Goal: Task Accomplishment & Management: Use online tool/utility

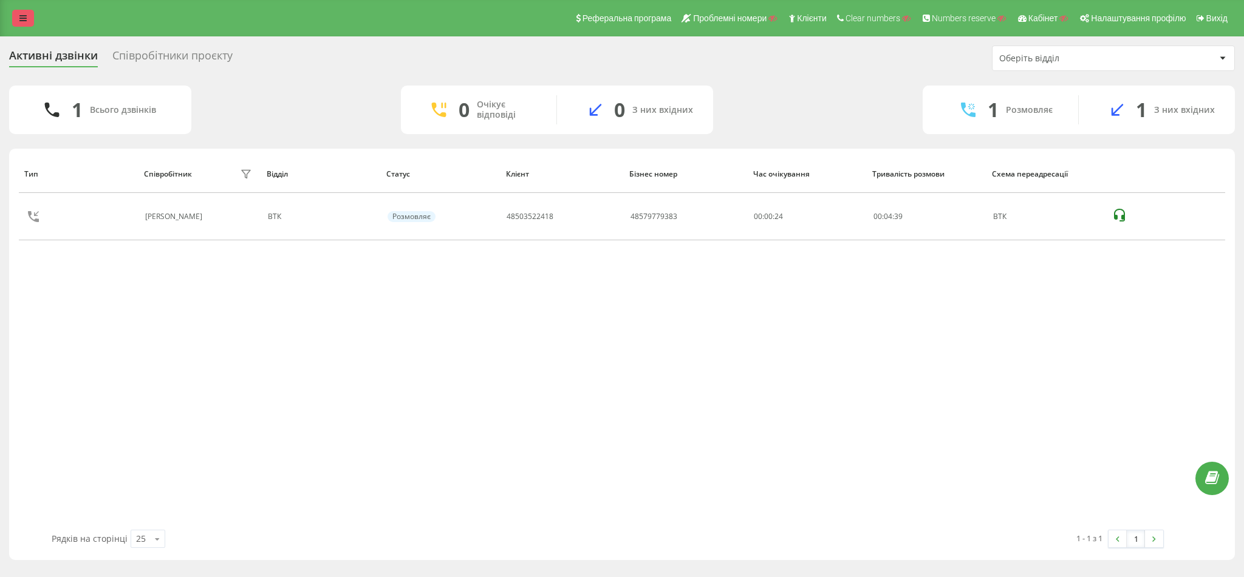
click at [21, 25] on link at bounding box center [23, 18] width 22 height 17
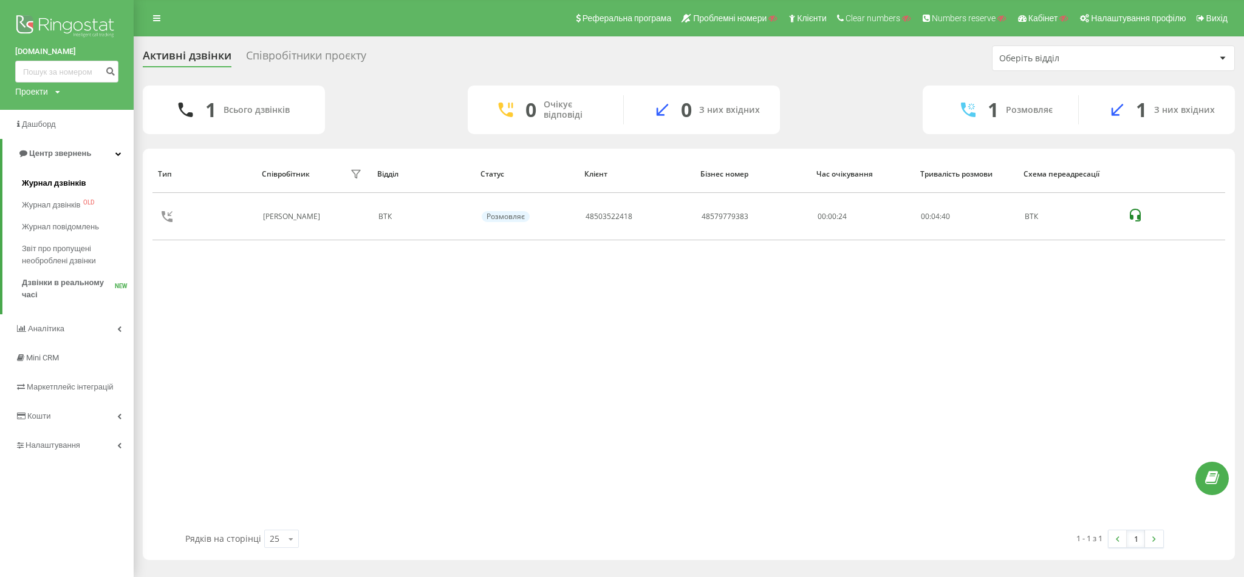
click at [74, 186] on span "Журнал дзвінків" at bounding box center [54, 183] width 64 height 12
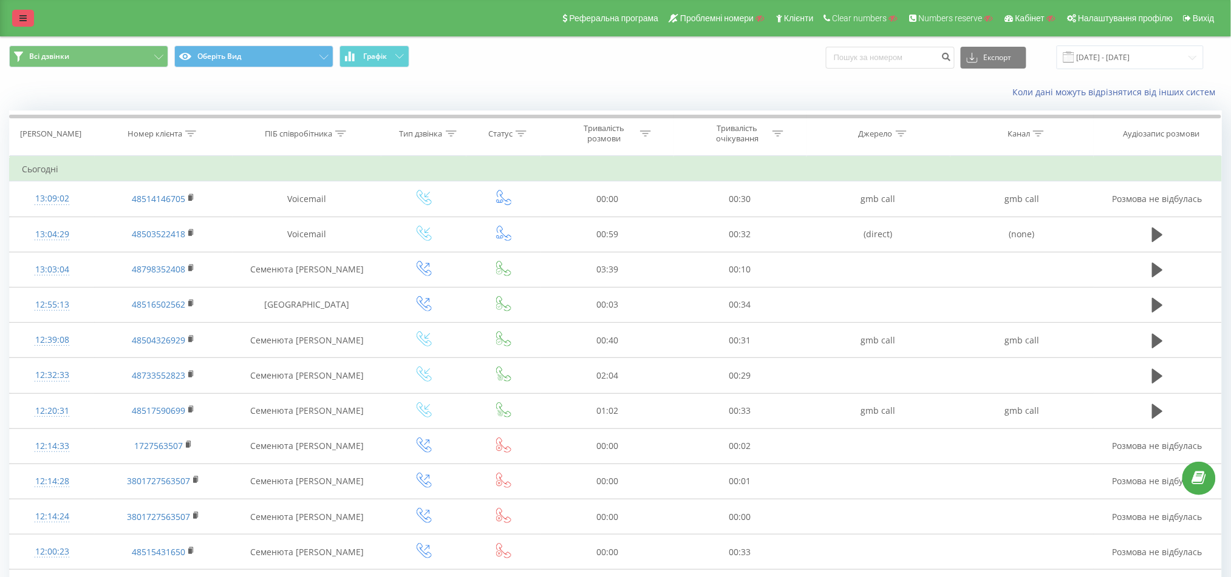
click at [16, 18] on link at bounding box center [23, 18] width 22 height 17
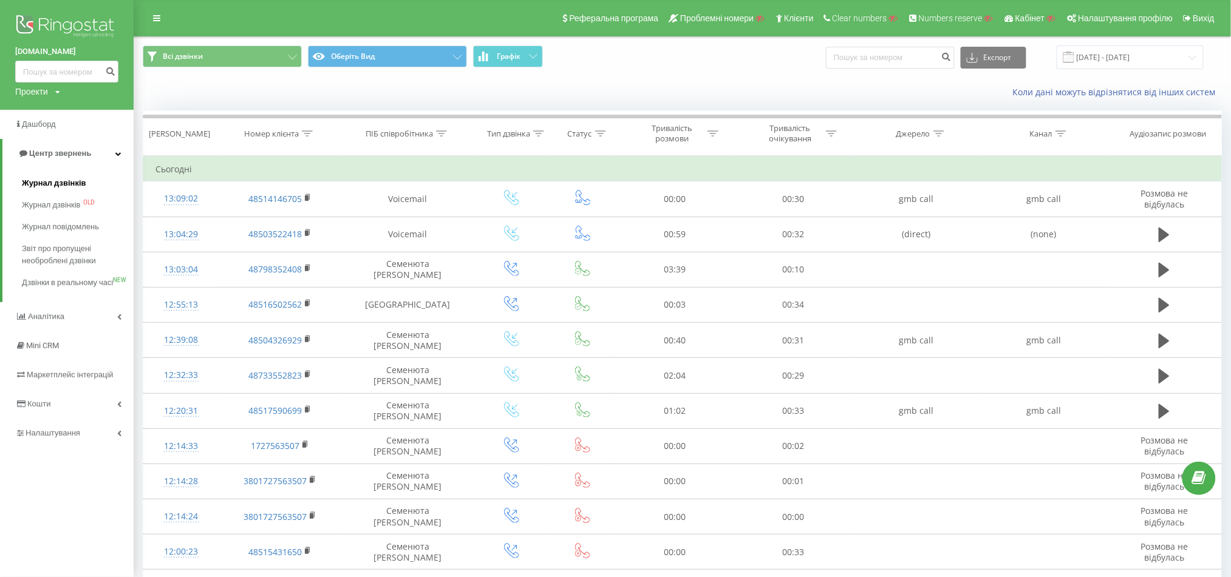
click at [54, 183] on span "Журнал дзвінків" at bounding box center [54, 183] width 64 height 12
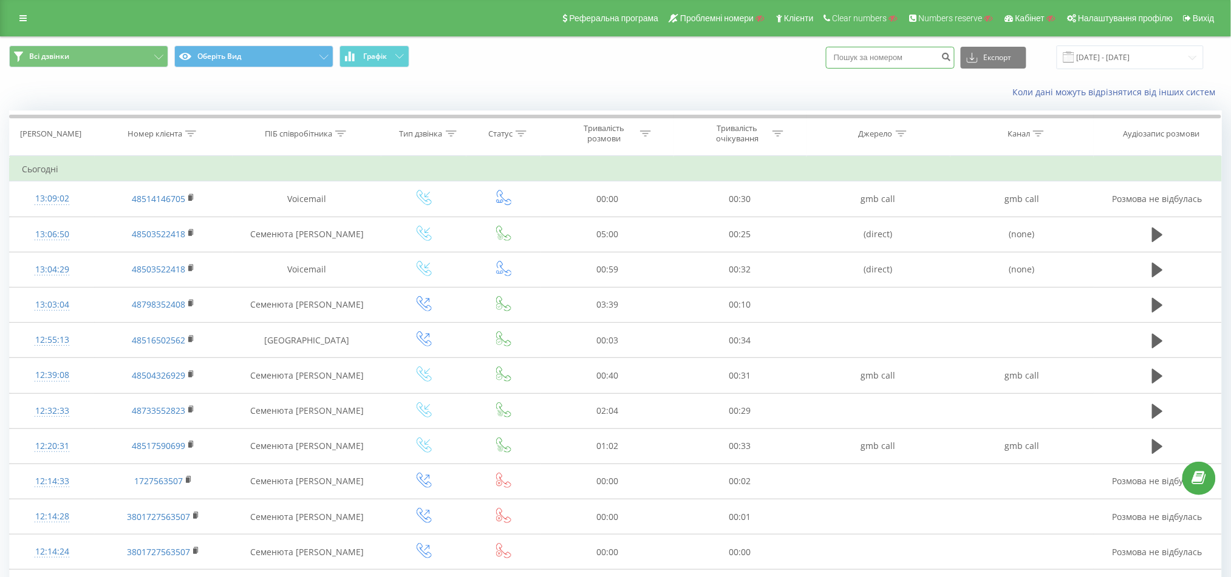
click at [883, 48] on input at bounding box center [890, 58] width 129 height 22
paste input "48730826951"
type input "48730826951"
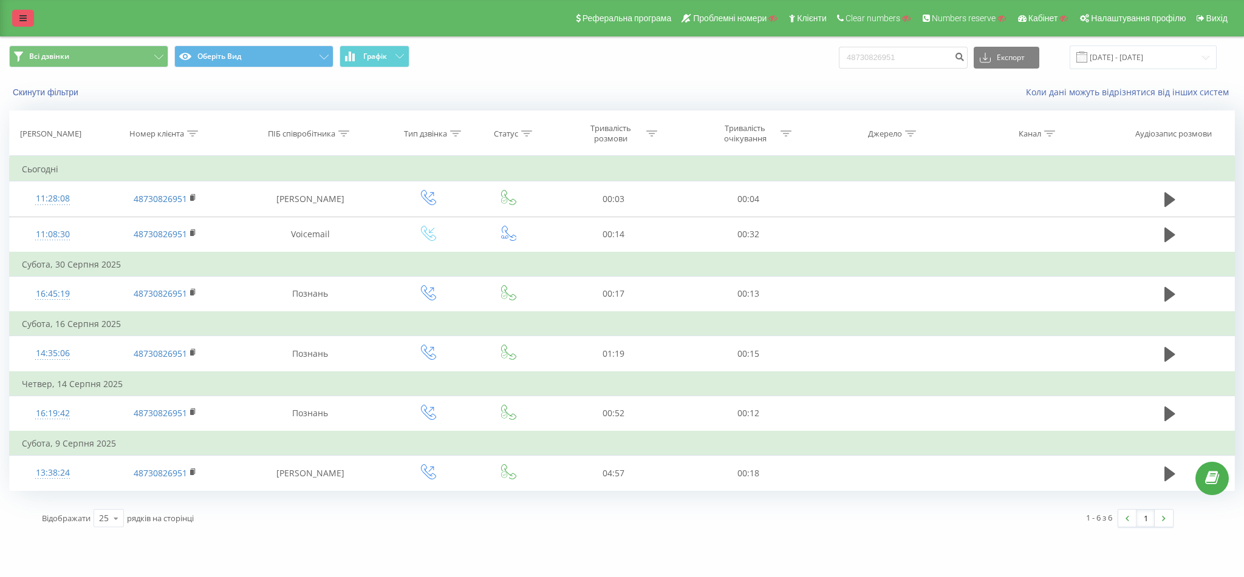
click at [30, 26] on link at bounding box center [23, 18] width 22 height 17
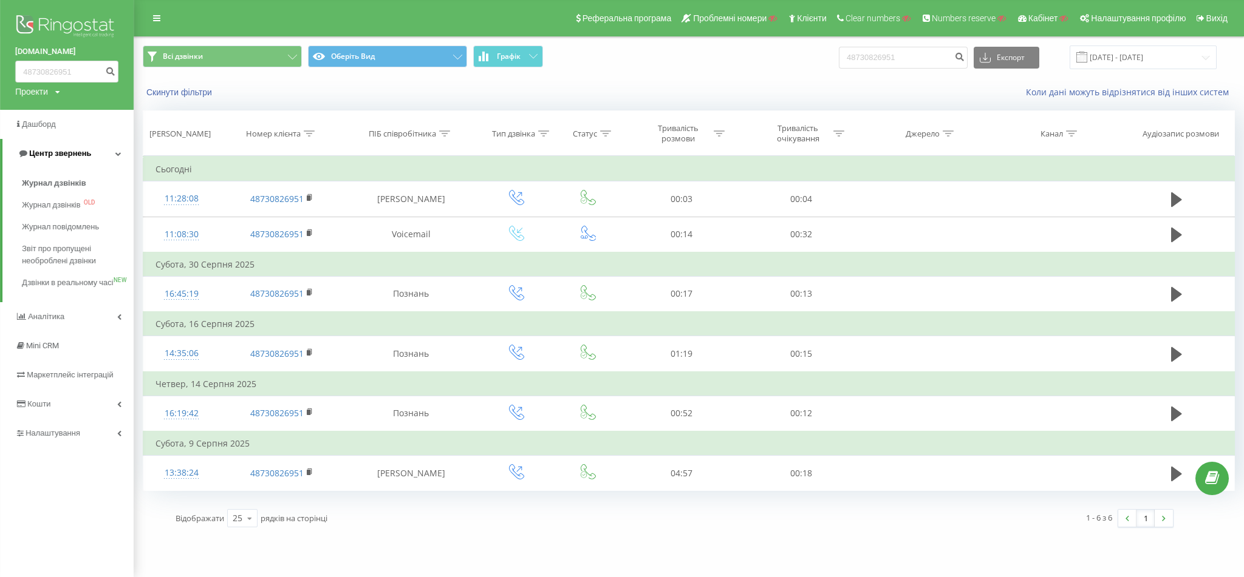
click at [84, 163] on link "Центр звернень" at bounding box center [67, 153] width 131 height 29
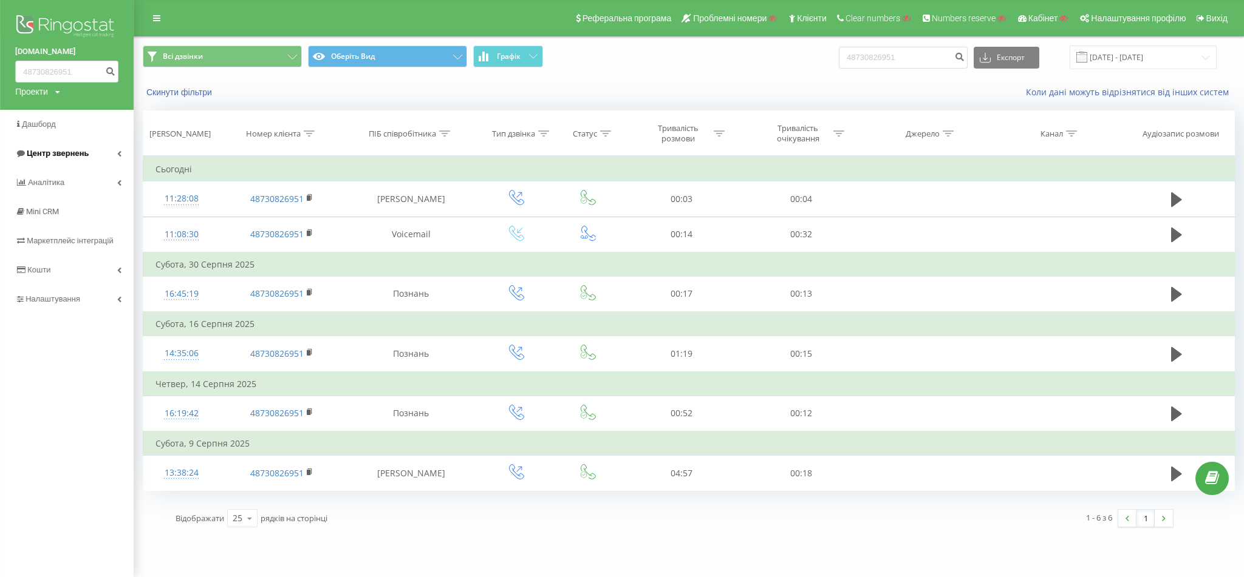
click at [70, 147] on link "Центр звернень" at bounding box center [67, 153] width 134 height 29
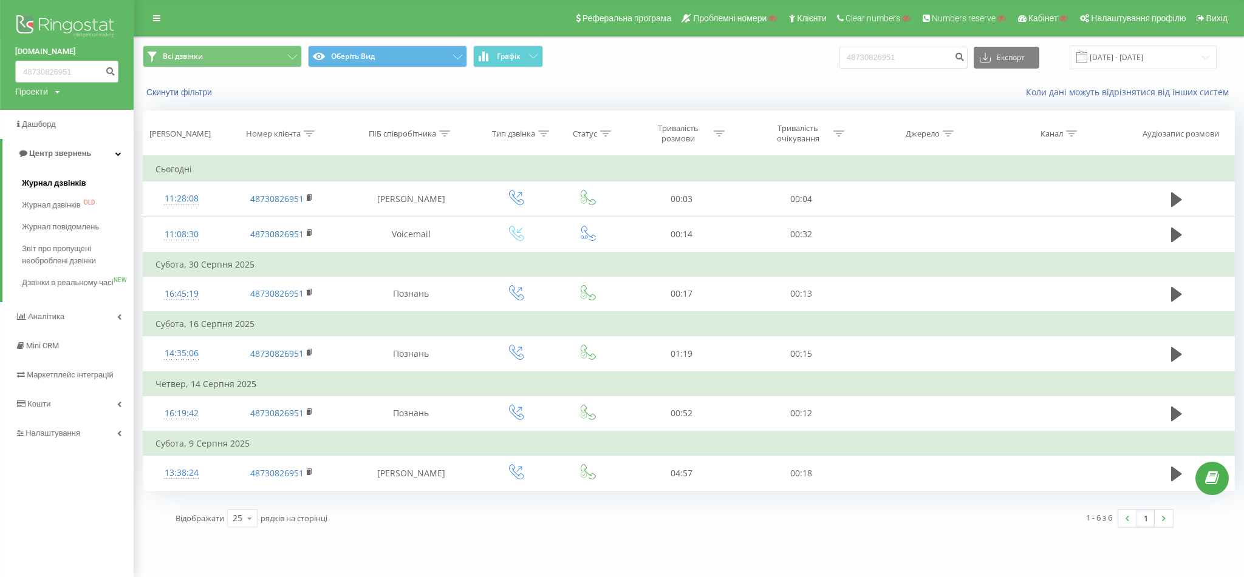
click at [59, 193] on link "Журнал дзвінків" at bounding box center [78, 183] width 112 height 22
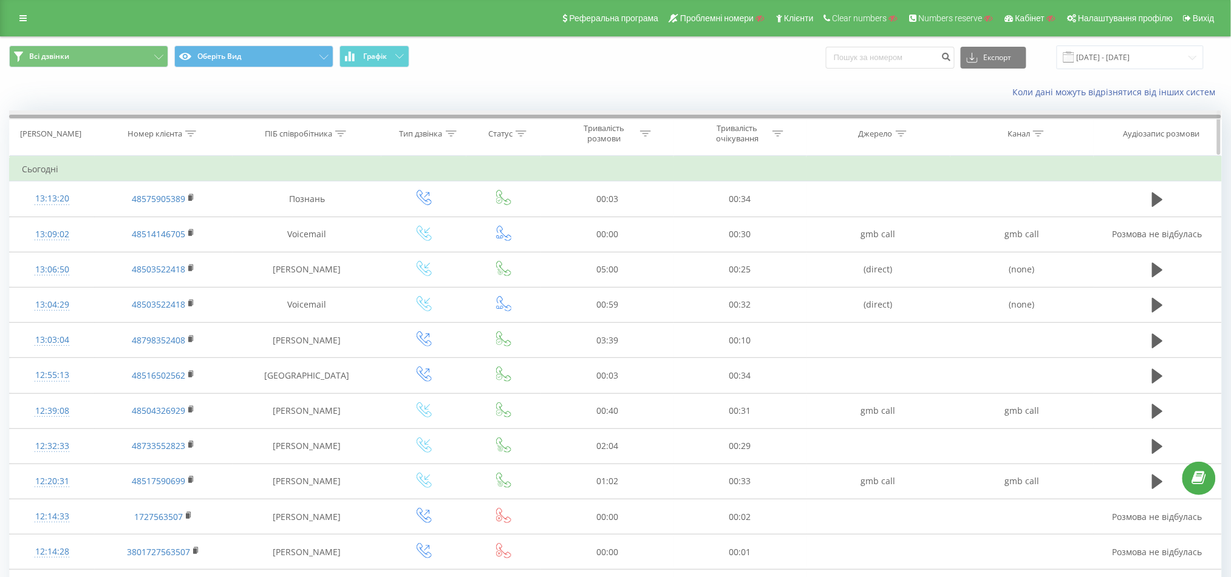
drag, startPoint x: 27, startPoint y: 23, endPoint x: 60, endPoint y: 119, distance: 101.4
click at [29, 23] on link at bounding box center [23, 18] width 22 height 17
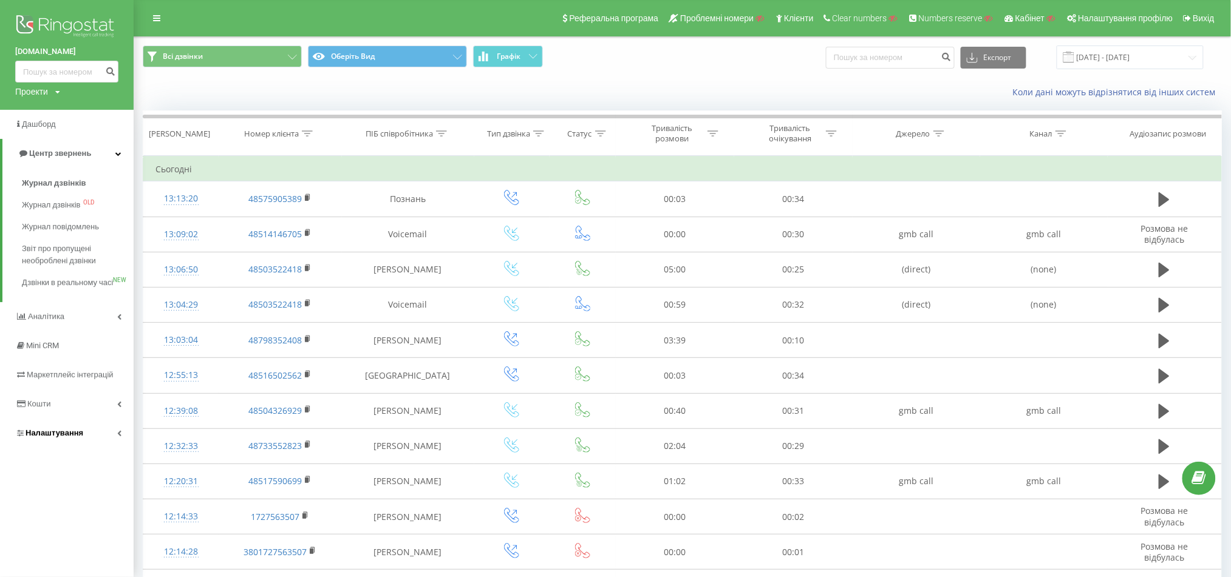
click at [58, 438] on span "Налаштування" at bounding box center [55, 433] width 58 height 9
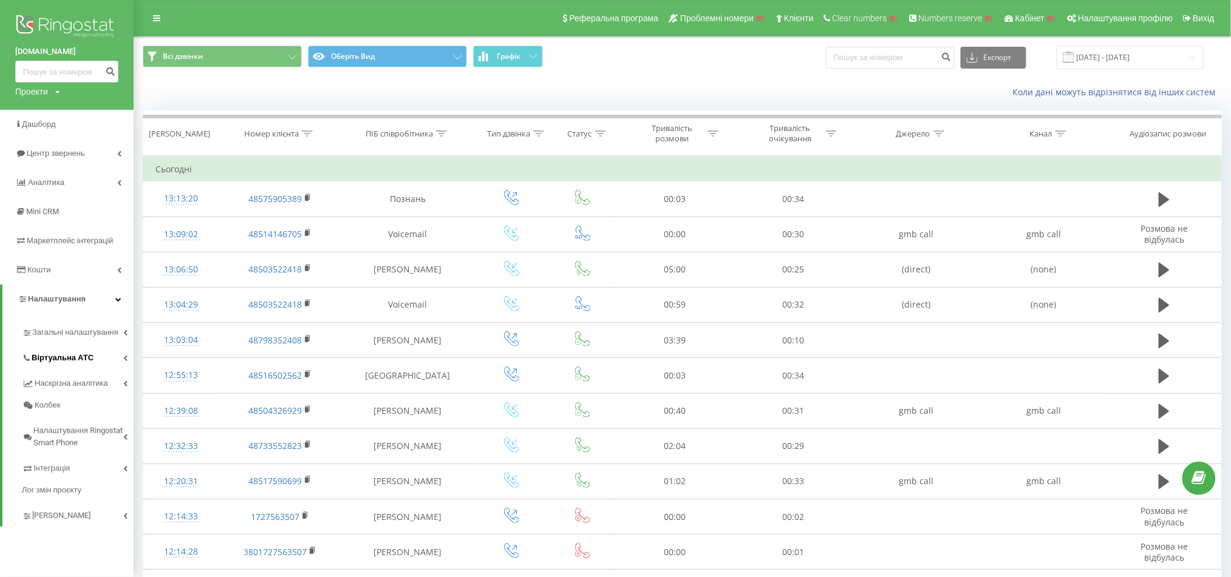
click at [83, 361] on span "Віртуальна АТС" at bounding box center [63, 358] width 62 height 12
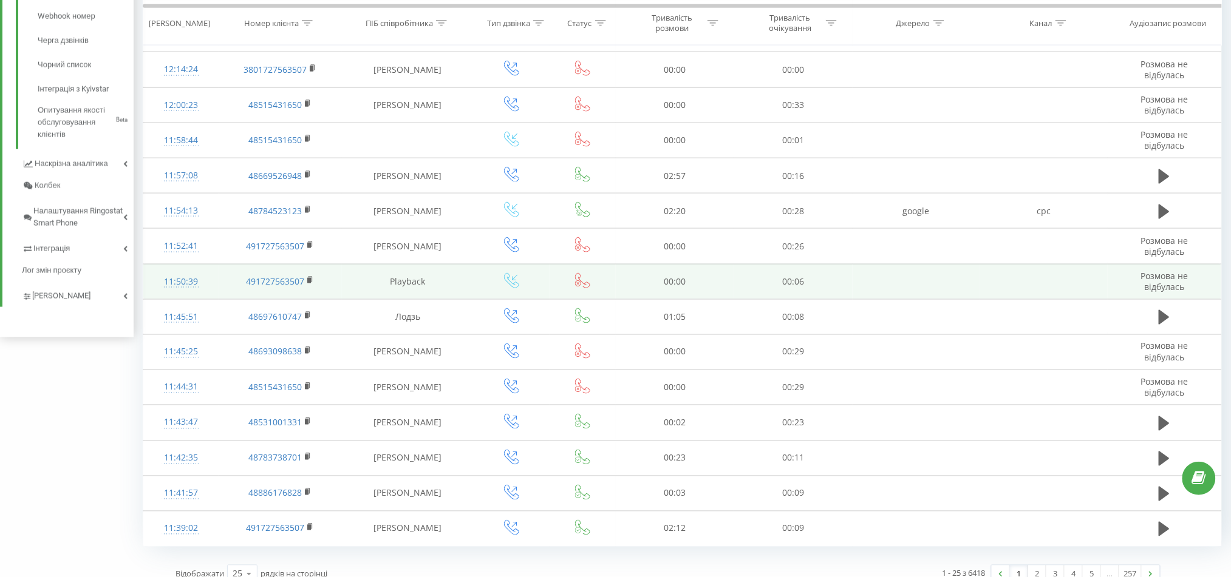
scroll to position [533, 0]
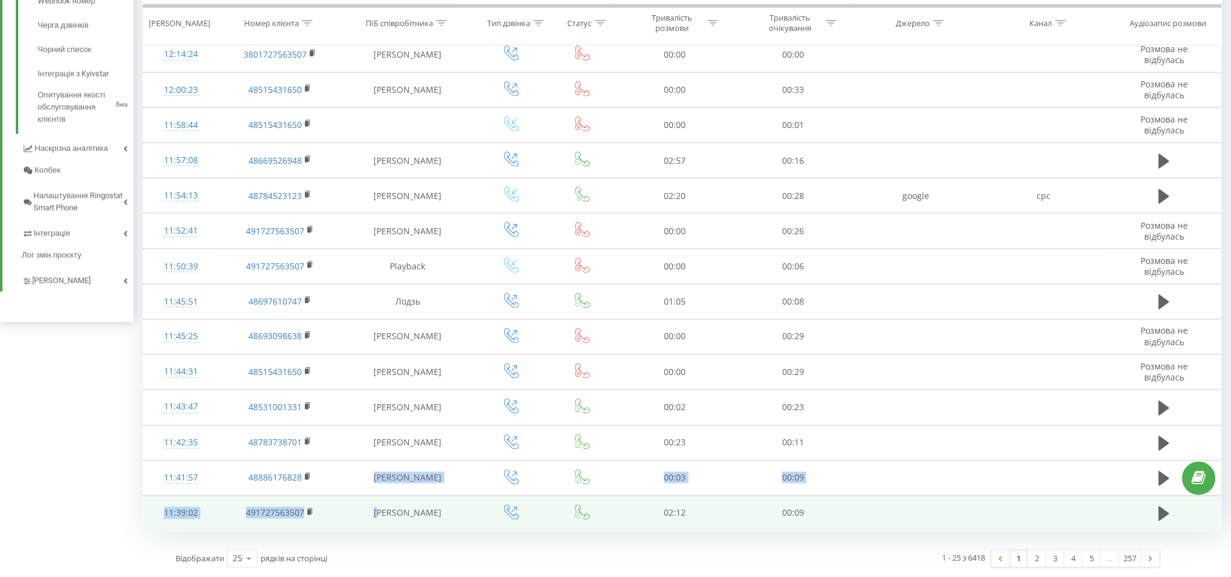
drag, startPoint x: 361, startPoint y: 480, endPoint x: 374, endPoint y: 526, distance: 48.0
click at [374, 526] on tbody "Сьогодні 13:13:20 48575905389 Познань 00:03 00:34 13:09:02 48514146705 Voicemai…" at bounding box center [682, 77] width 1078 height 907
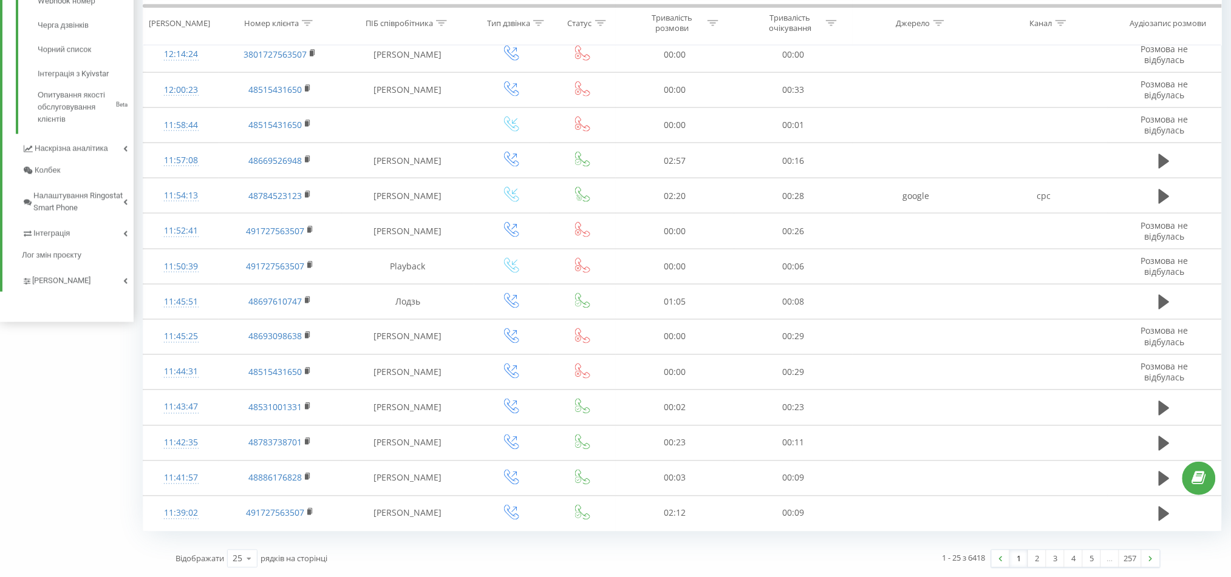
click at [1151, 568] on div "1 2 3 4 5 … 257" at bounding box center [1075, 559] width 169 height 18
click at [1151, 567] on link at bounding box center [1151, 559] width 18 height 17
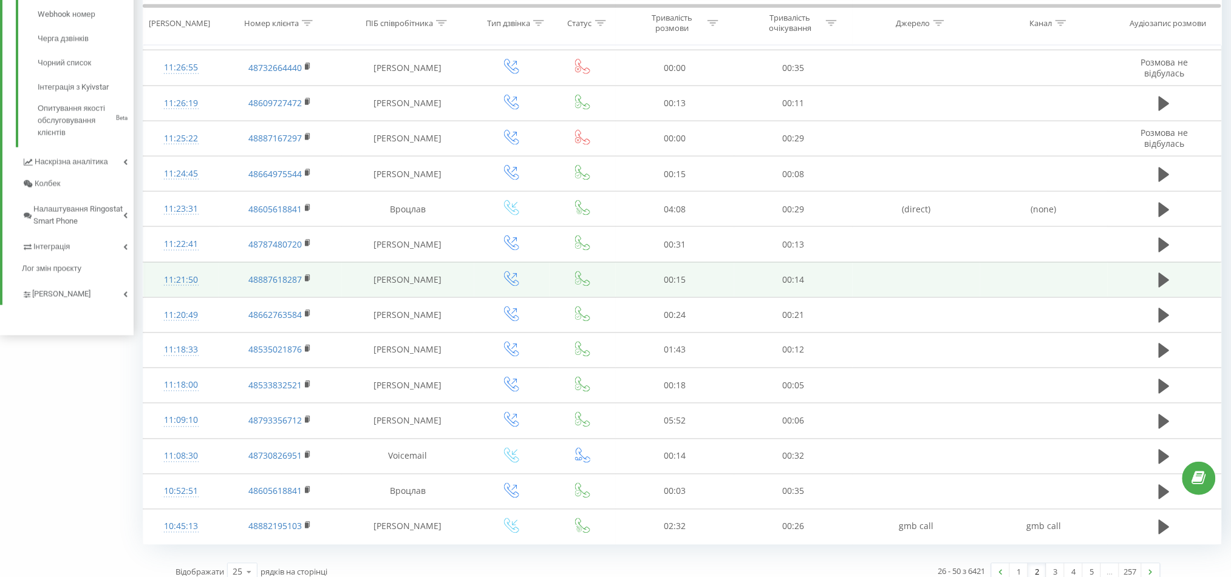
scroll to position [533, 0]
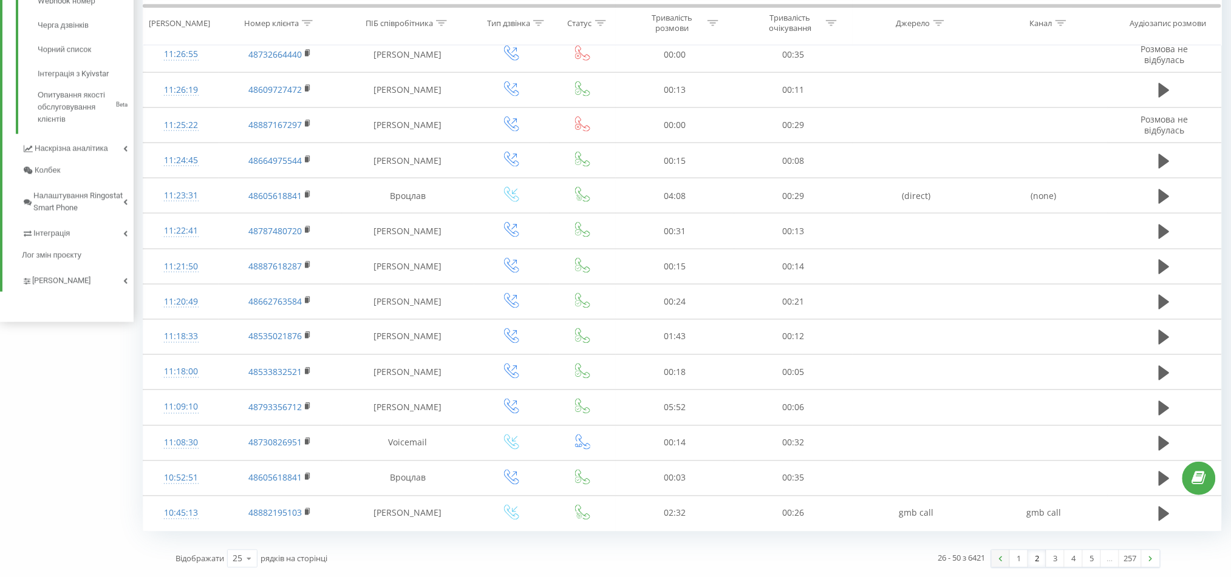
click at [1001, 562] on link at bounding box center [1001, 559] width 18 height 17
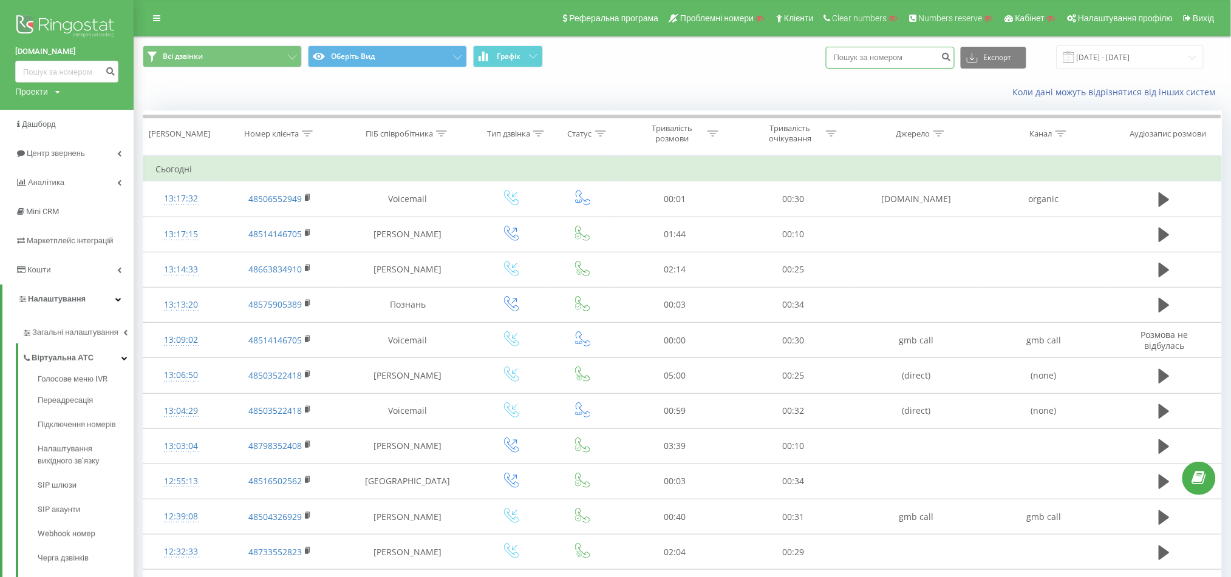
click at [873, 55] on input at bounding box center [890, 58] width 129 height 22
paste input "48730826951"
type input "48730826951"
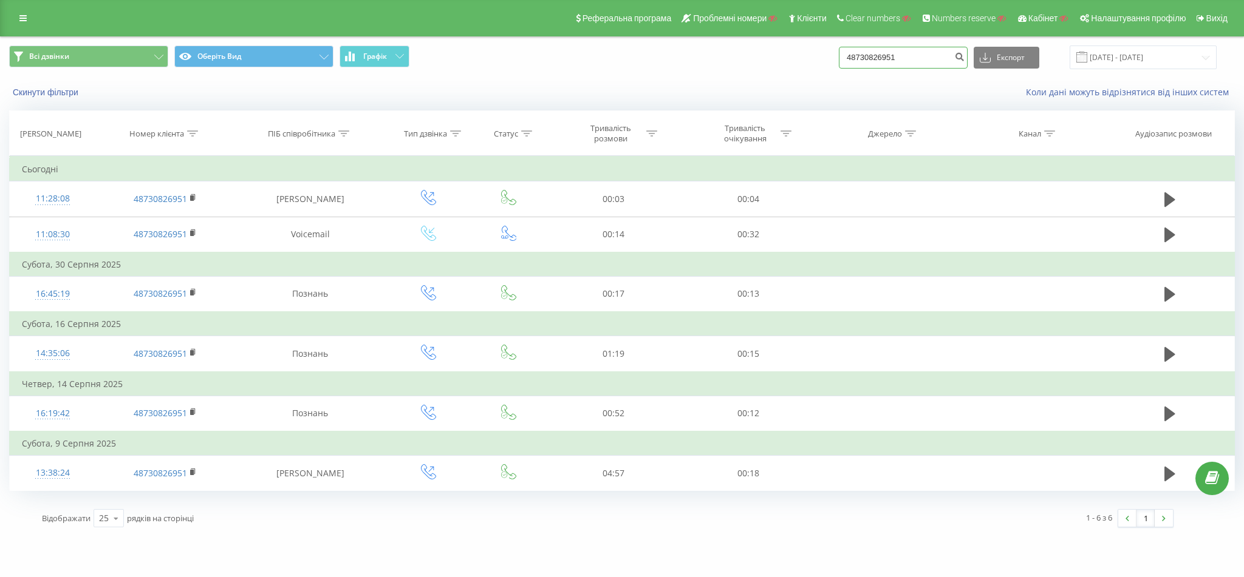
click at [863, 56] on input "48730826951" at bounding box center [903, 58] width 129 height 22
type input "[PHONE_NUMBER]"
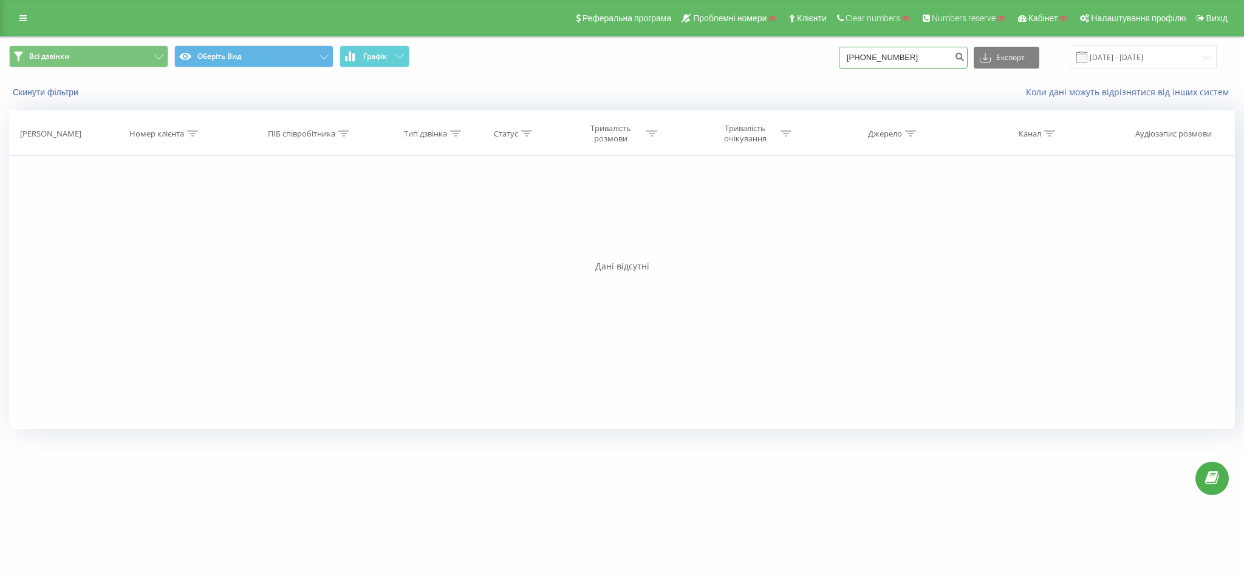
click at [868, 62] on input "+48730826951" at bounding box center [903, 58] width 129 height 22
type input "48730826951"
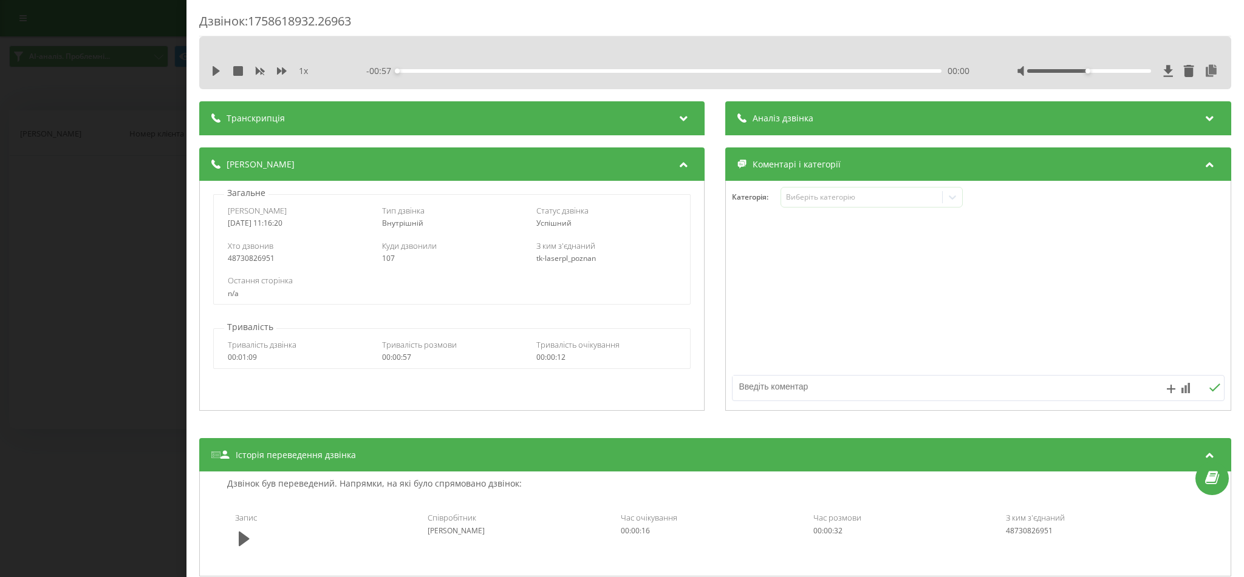
click at [257, 257] on div "48730826951" at bounding box center [298, 258] width 140 height 9
copy div "48730826951"
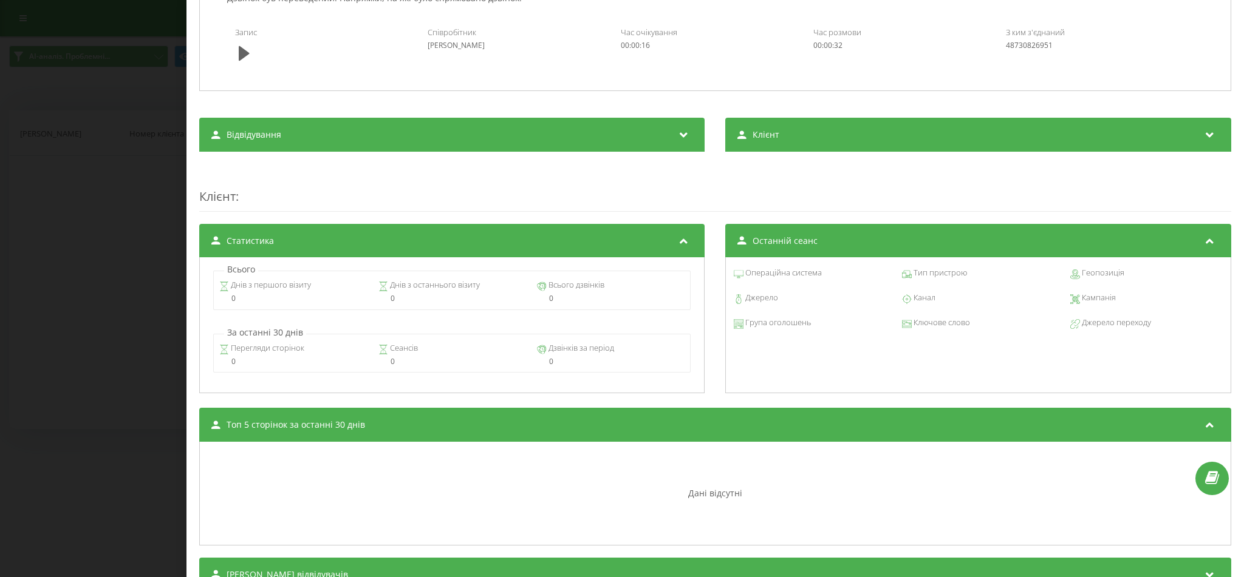
scroll to position [404, 0]
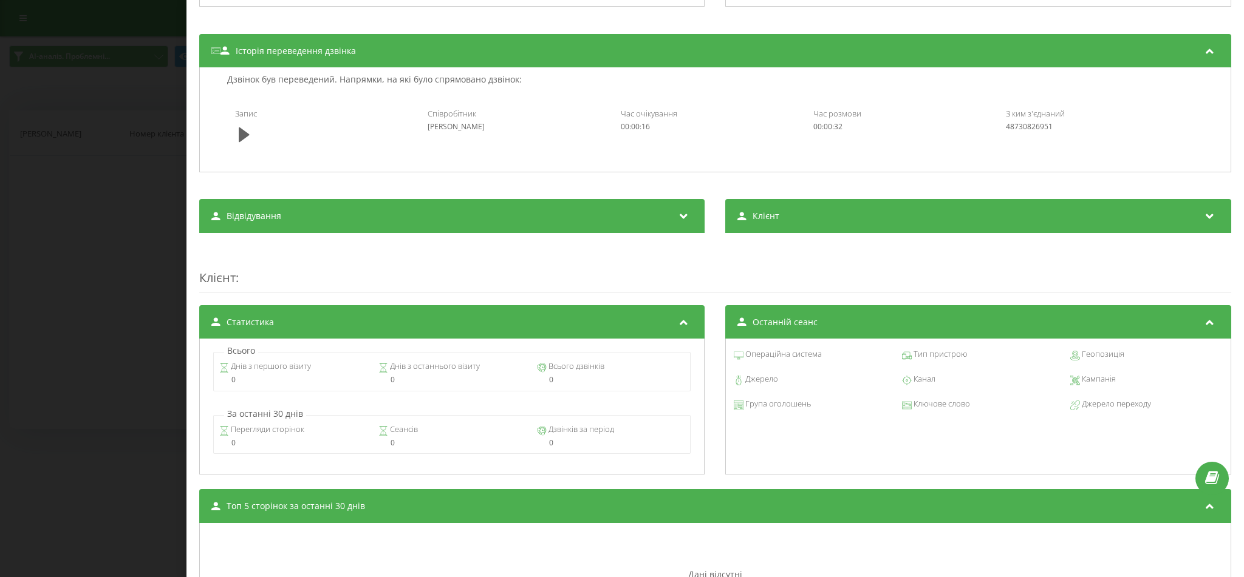
click at [0, 204] on div "Дзвінок : 1758618932.26963 1 x - 00:57 00:00 00:00 Транскрипція Для AI-аналізу …" at bounding box center [622, 288] width 1244 height 577
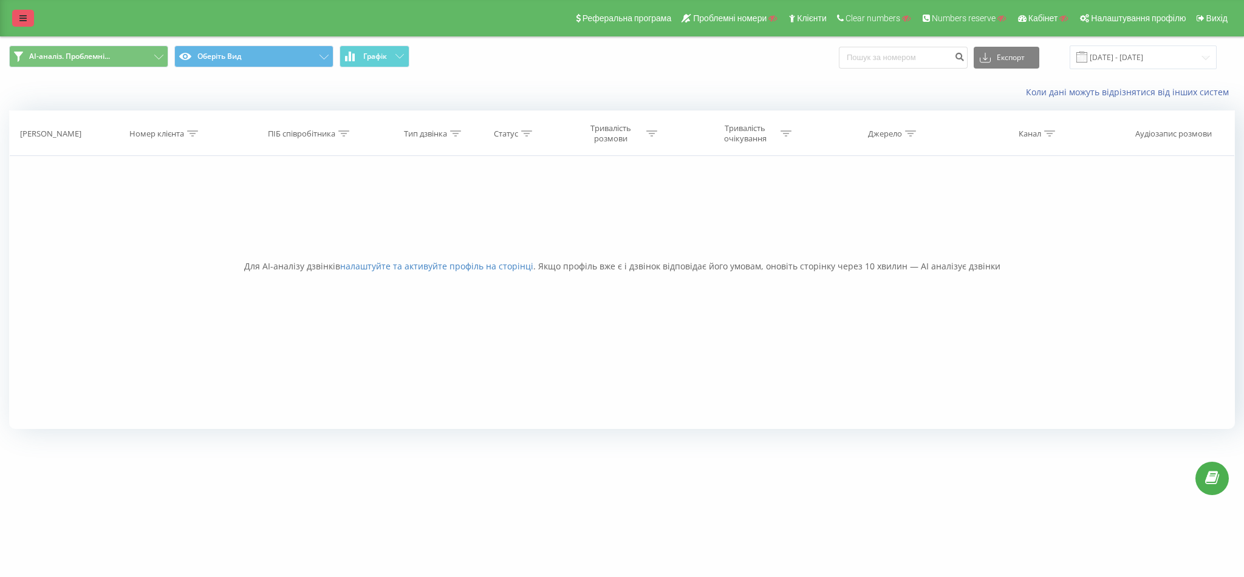
click at [23, 19] on icon at bounding box center [22, 18] width 7 height 9
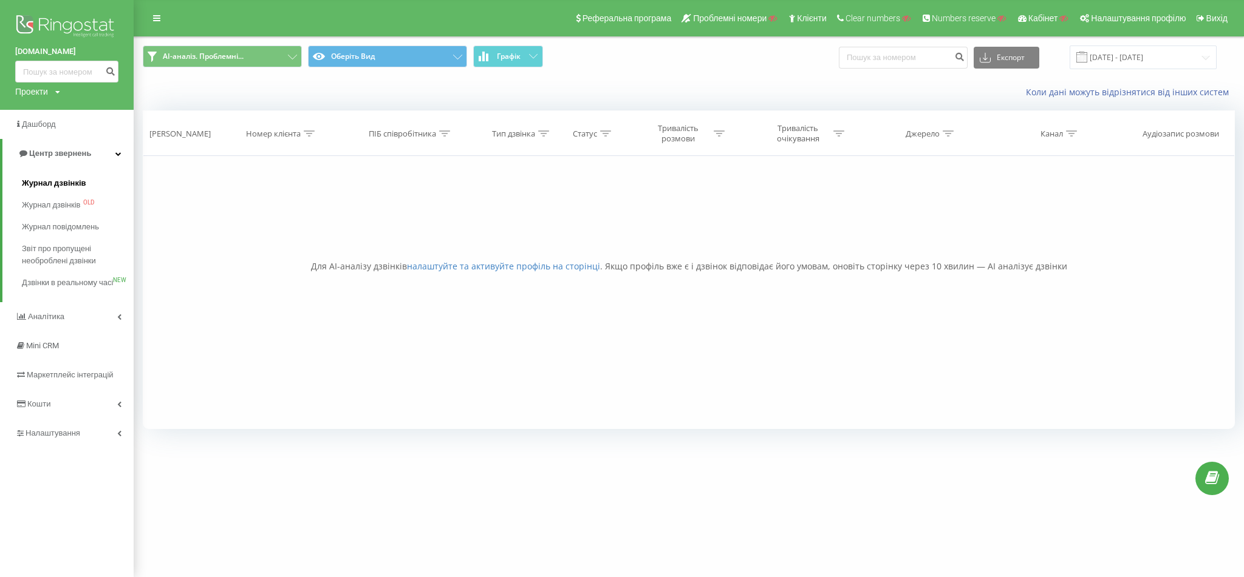
click at [62, 186] on span "Журнал дзвінків" at bounding box center [54, 183] width 64 height 12
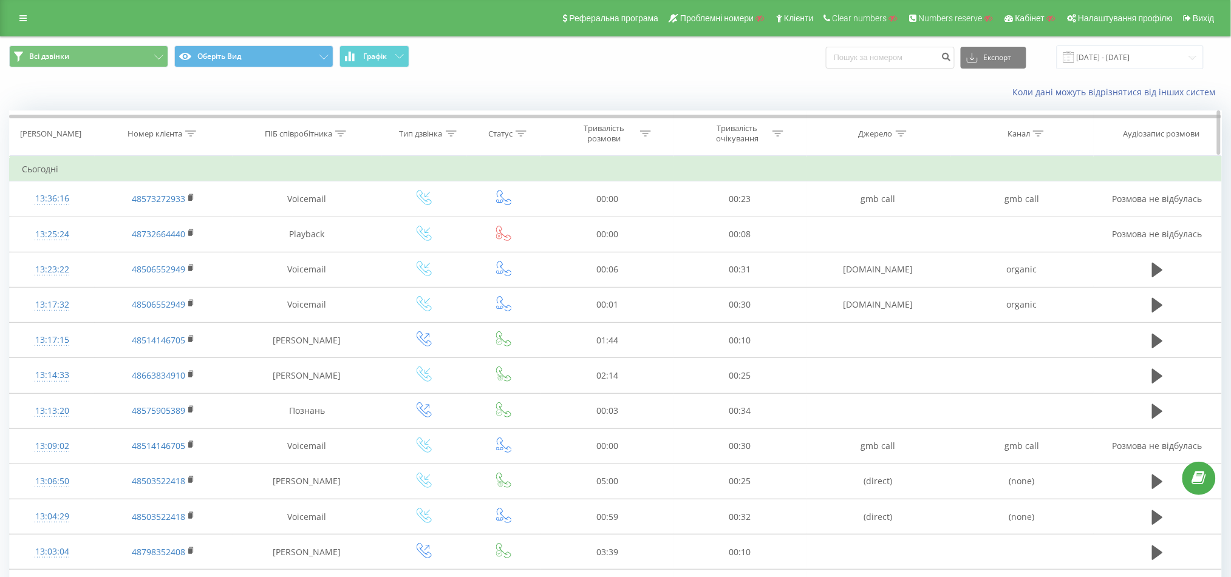
click at [525, 137] on div at bounding box center [521, 134] width 11 height 10
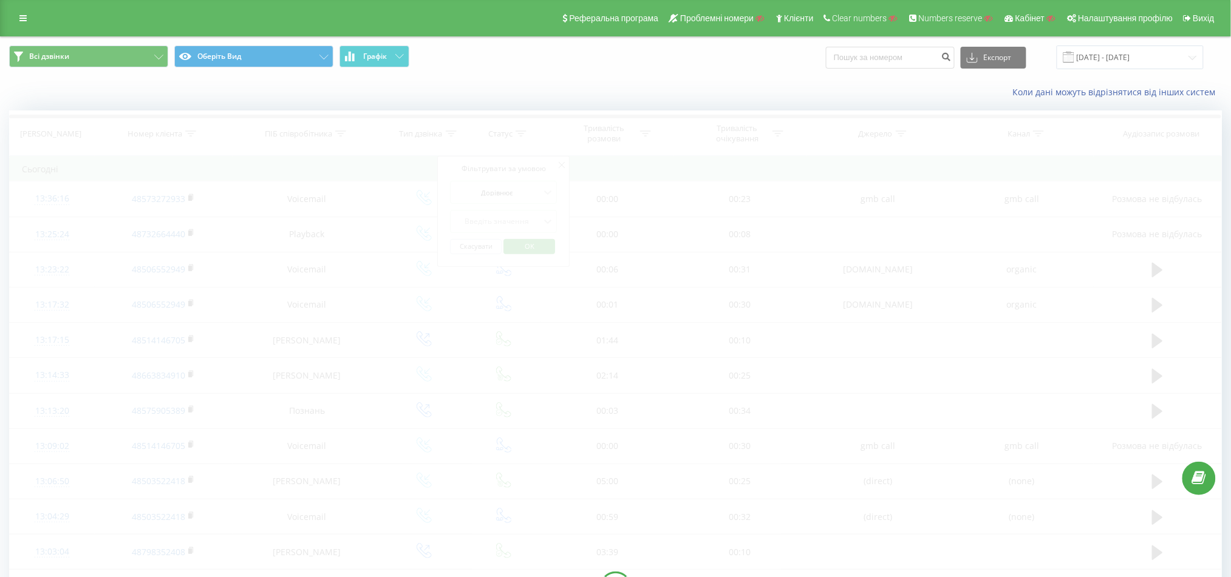
click at [440, 130] on div at bounding box center [615, 588] width 1213 height 954
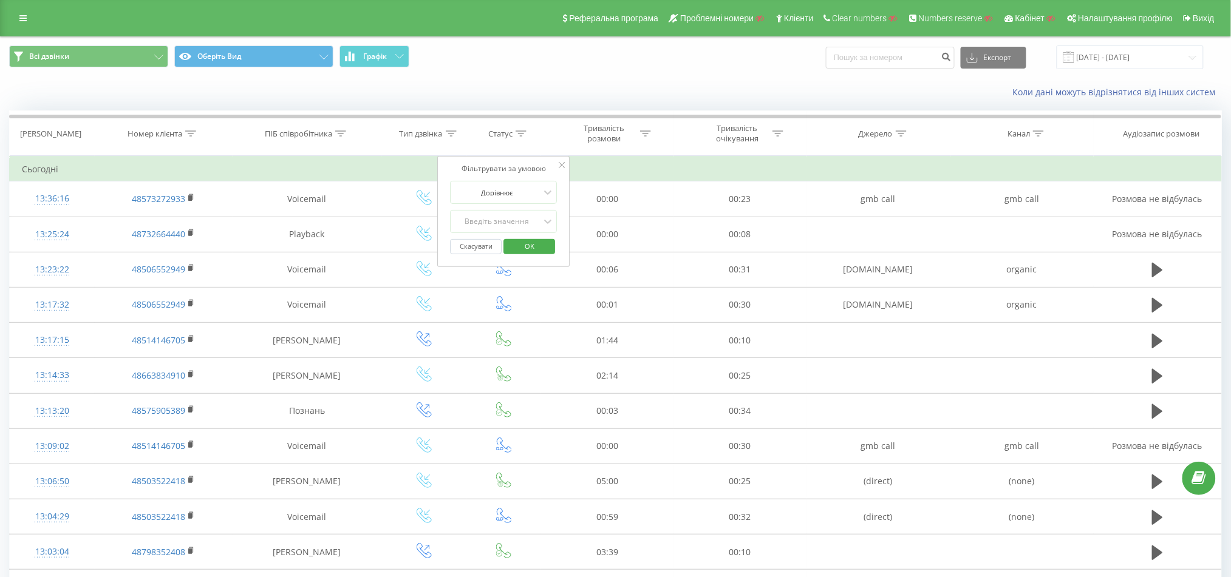
click at [446, 131] on icon at bounding box center [451, 134] width 11 height 6
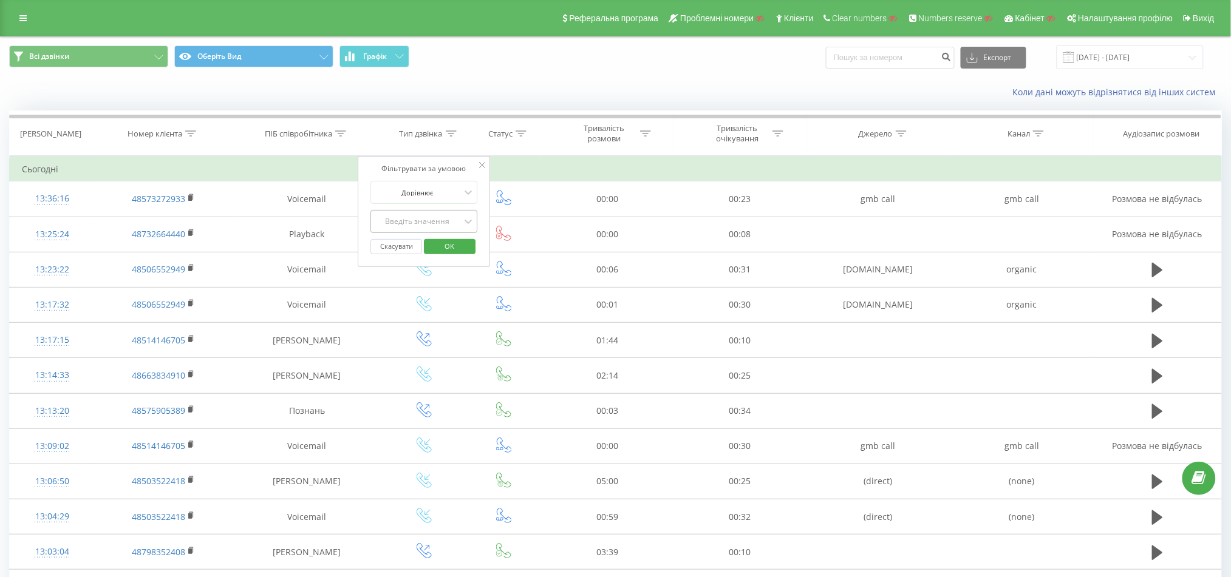
click at [444, 219] on div "Введіть значення" at bounding box center [417, 222] width 86 height 10
click at [429, 349] on div "Внутрішній" at bounding box center [424, 342] width 106 height 19
click at [447, 249] on span "OK" at bounding box center [450, 246] width 34 height 19
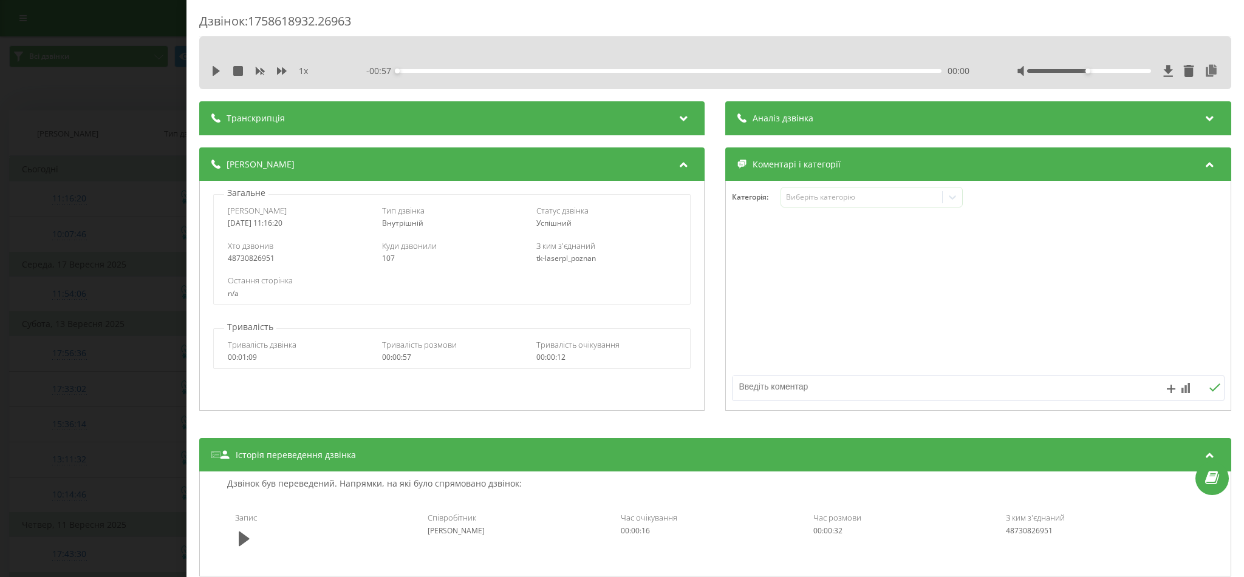
click at [251, 262] on div "48730826951" at bounding box center [298, 258] width 140 height 9
copy div "48730826951"
click at [386, 263] on div "107" at bounding box center [452, 258] width 140 height 9
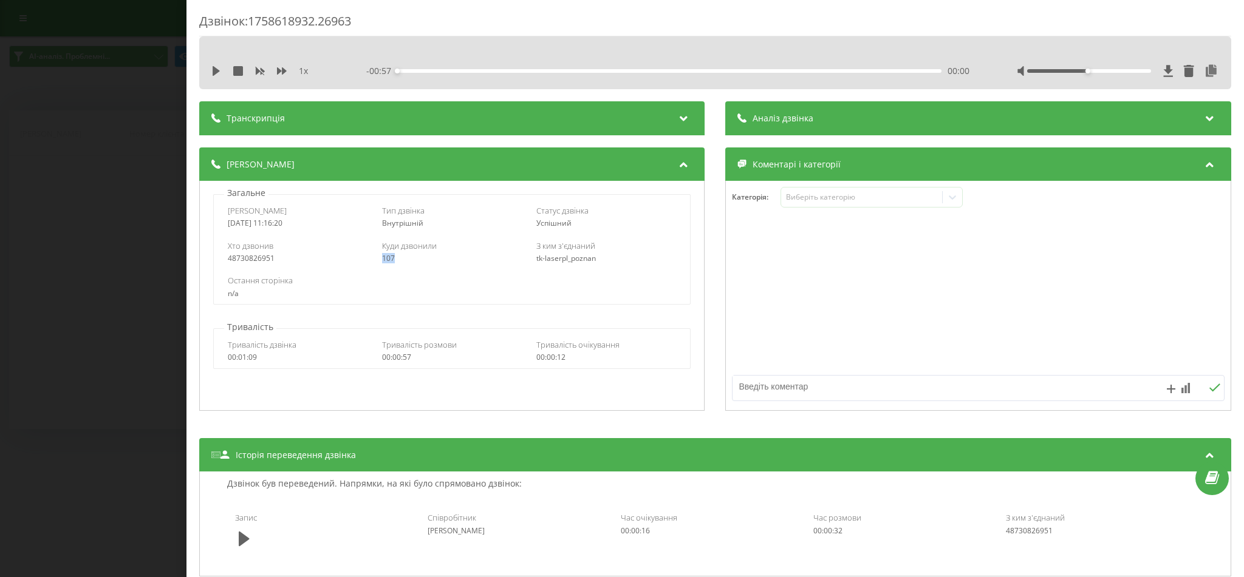
copy div "107"
click at [2, 285] on div "Дзвінок : 1758618932.26963 1 x - 00:57 00:00 00:00 Транскрипція Для AI-аналізу …" at bounding box center [622, 288] width 1244 height 577
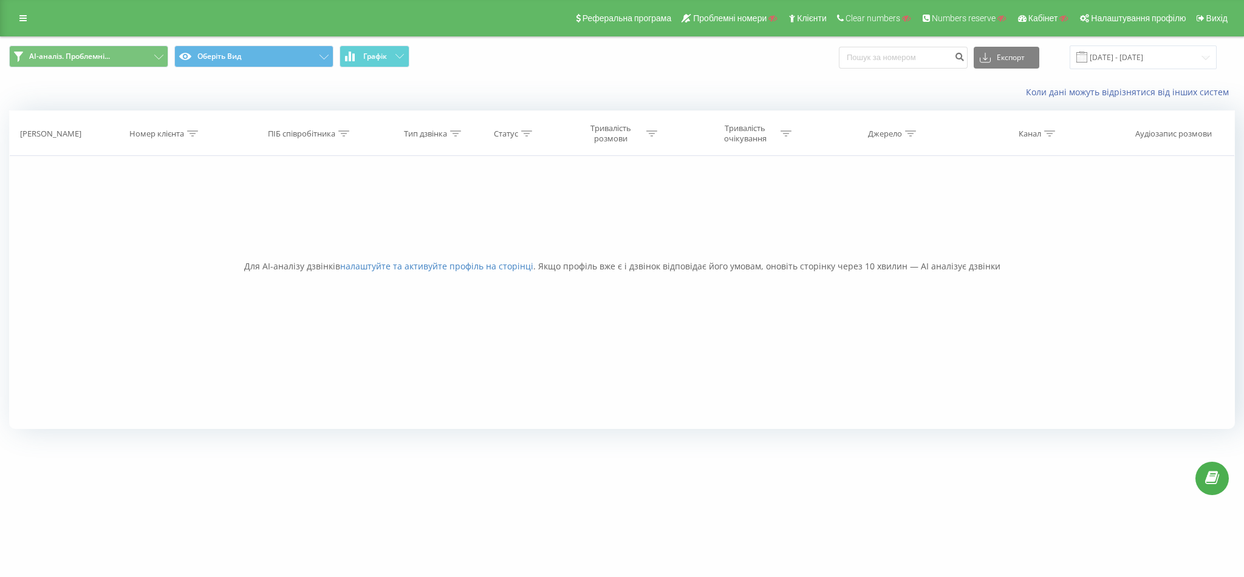
click at [18, 30] on div "Реферальна програма Проблемні номери Клієнти Clear numbers Numbers reserve Кабі…" at bounding box center [622, 18] width 1244 height 36
click at [24, 24] on link at bounding box center [23, 18] width 22 height 17
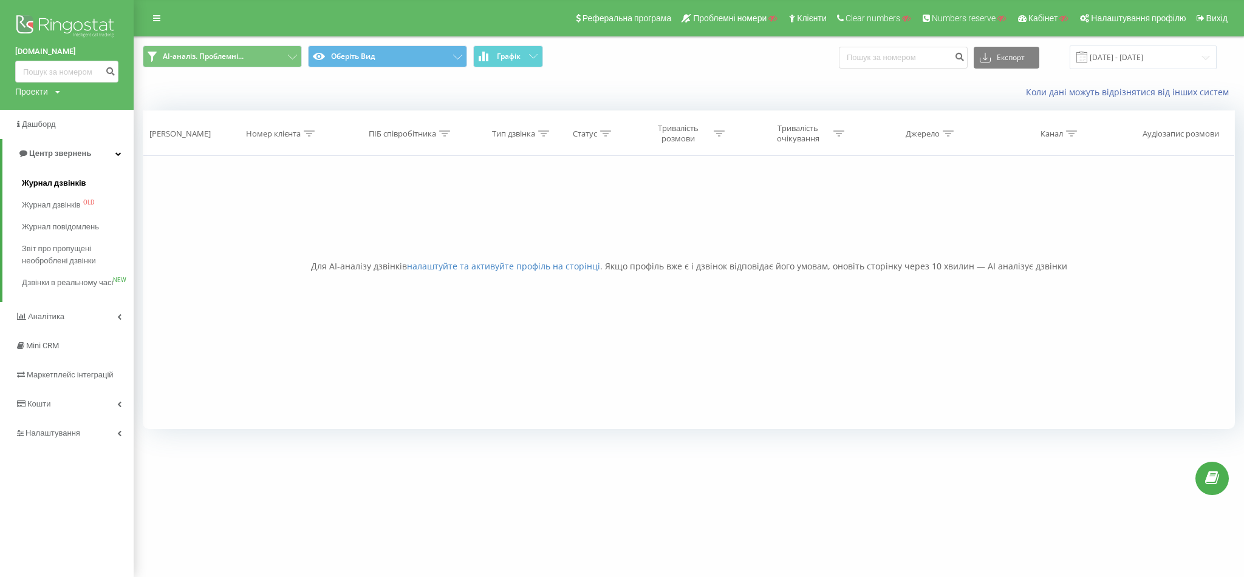
click at [63, 183] on span "Журнал дзвінків" at bounding box center [54, 183] width 64 height 12
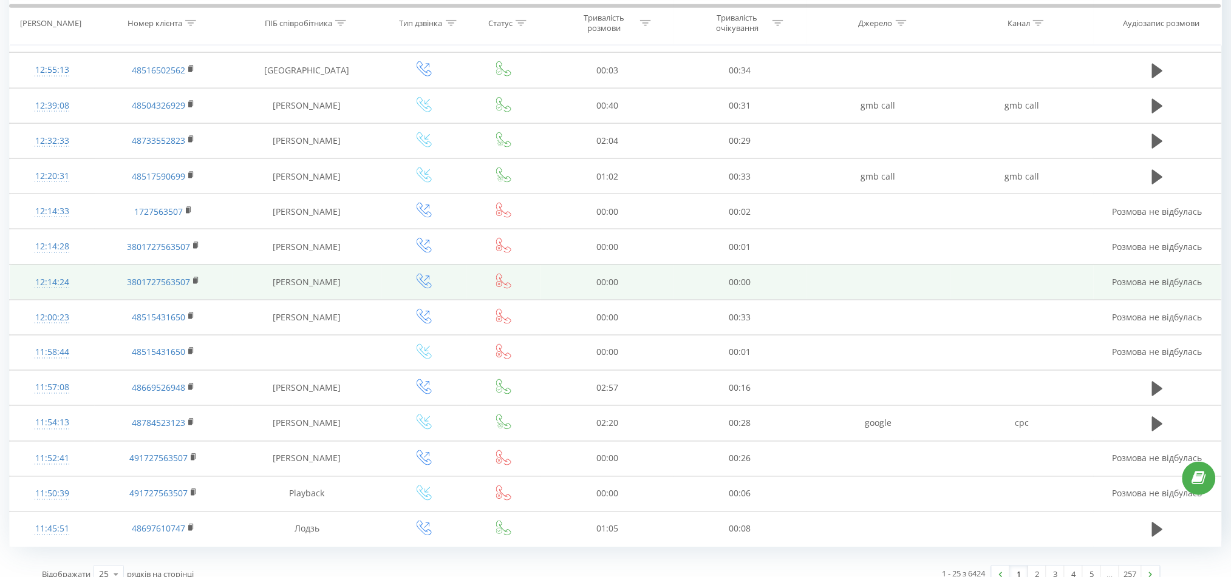
scroll to position [533, 0]
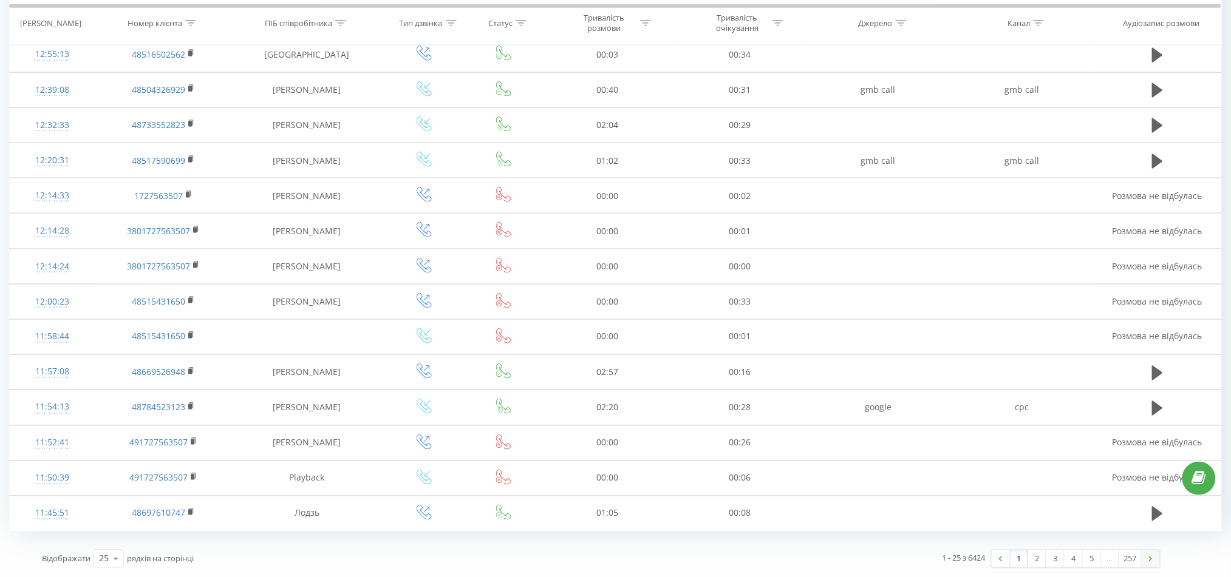
click at [1149, 559] on img at bounding box center [1151, 559] width 4 height 5
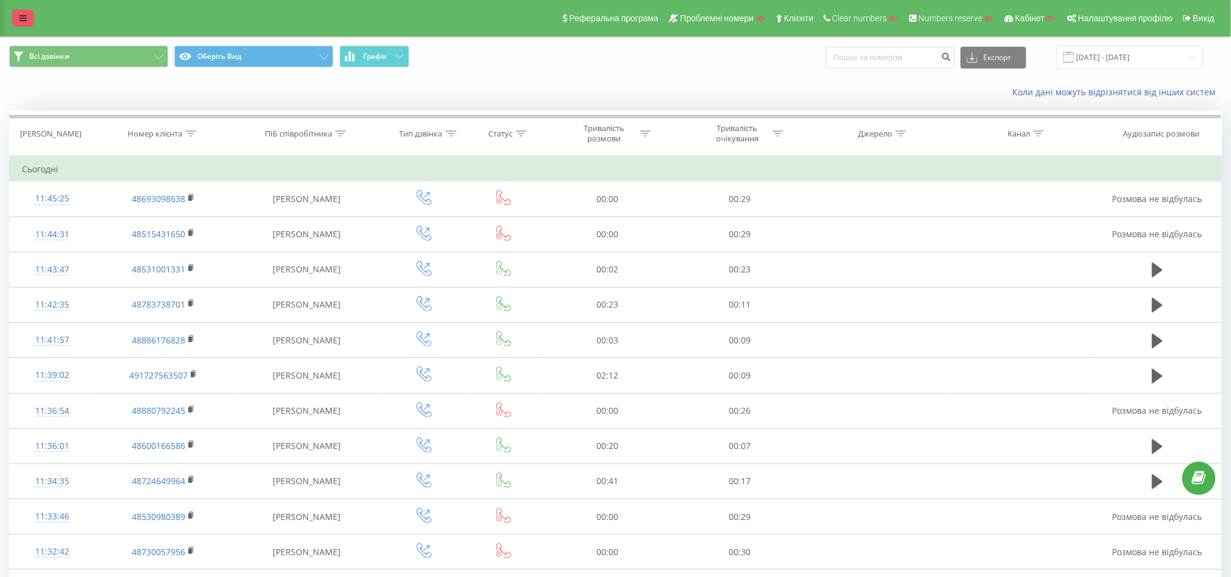
click at [21, 16] on icon at bounding box center [22, 18] width 7 height 9
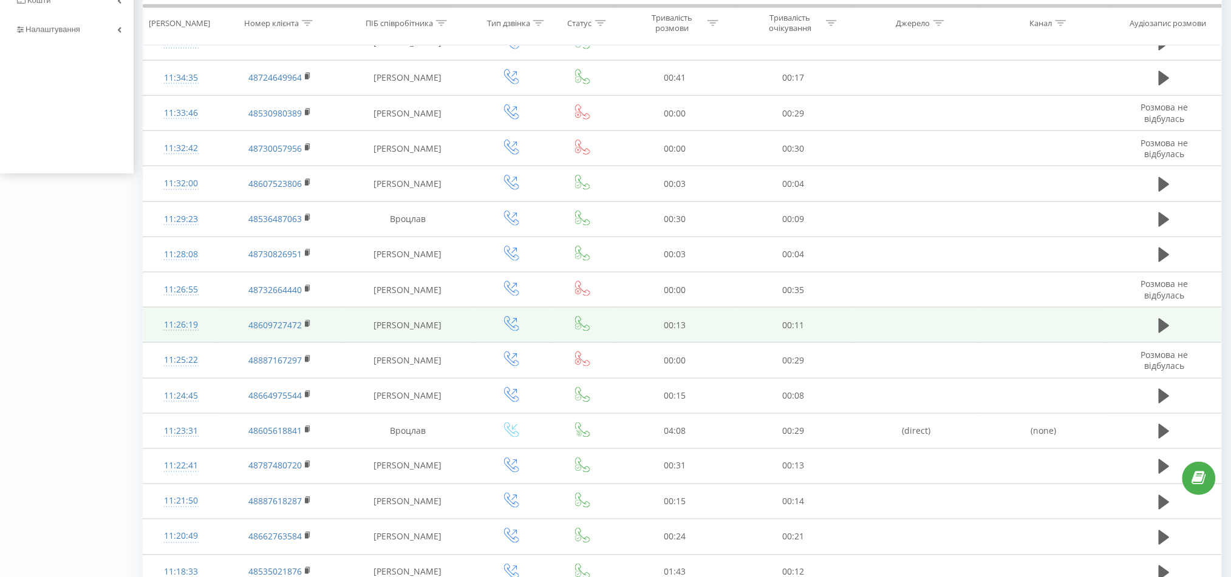
scroll to position [533, 0]
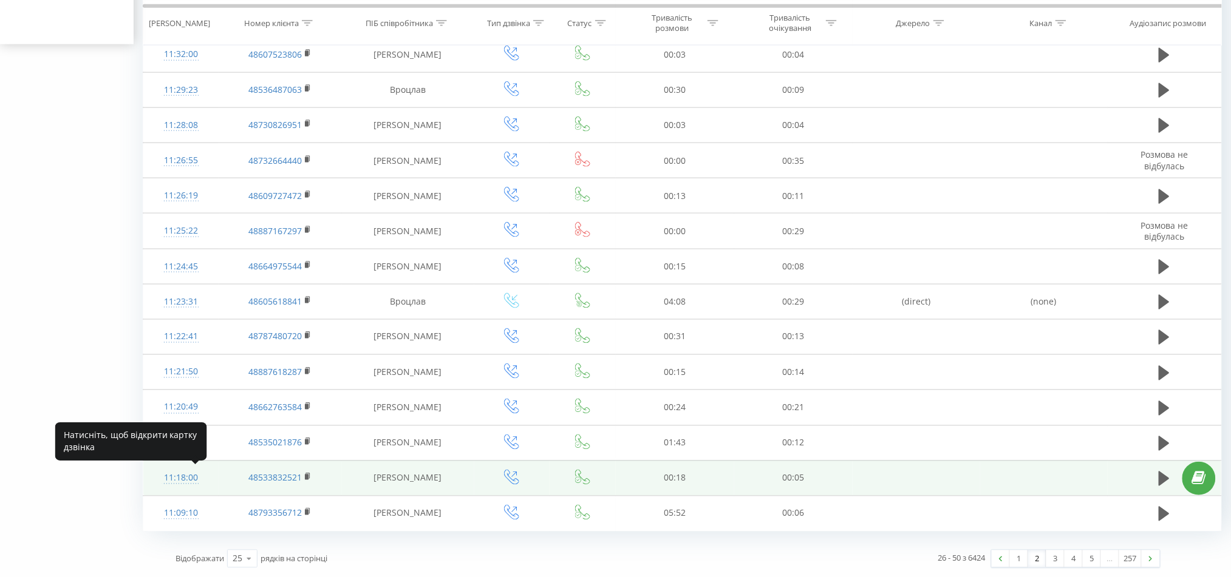
click at [182, 480] on div "11:18:00" at bounding box center [180, 479] width 51 height 24
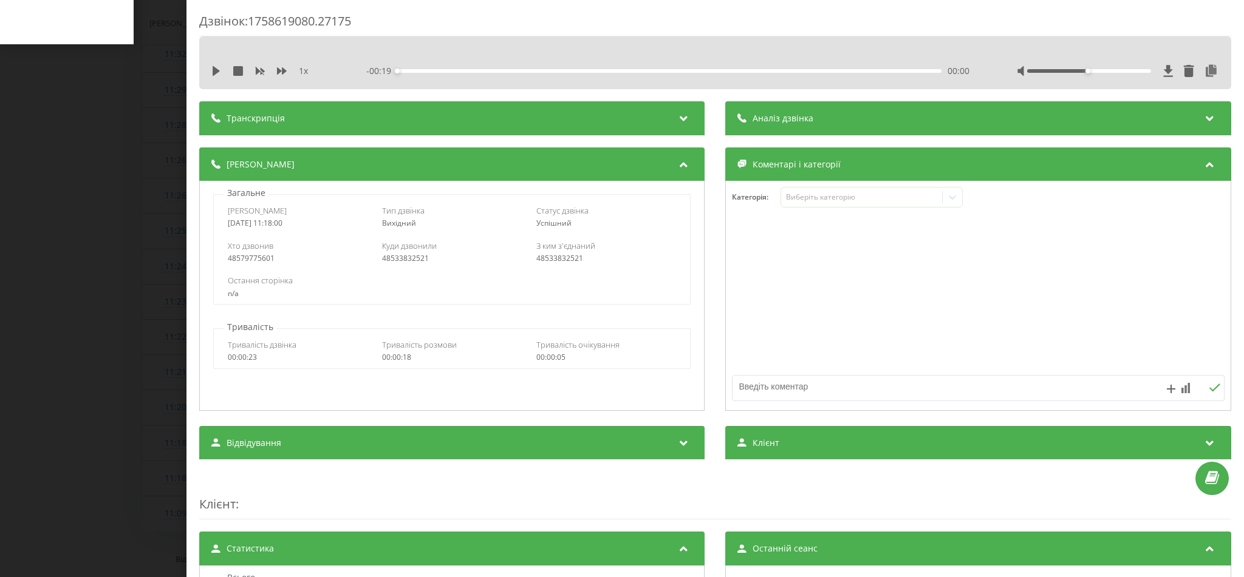
click at [152, 494] on div "Дзвінок : 1758619080.27175 1 x - 00:19 00:00 00:00 Транскрипція Для AI-аналізу …" at bounding box center [622, 288] width 1244 height 577
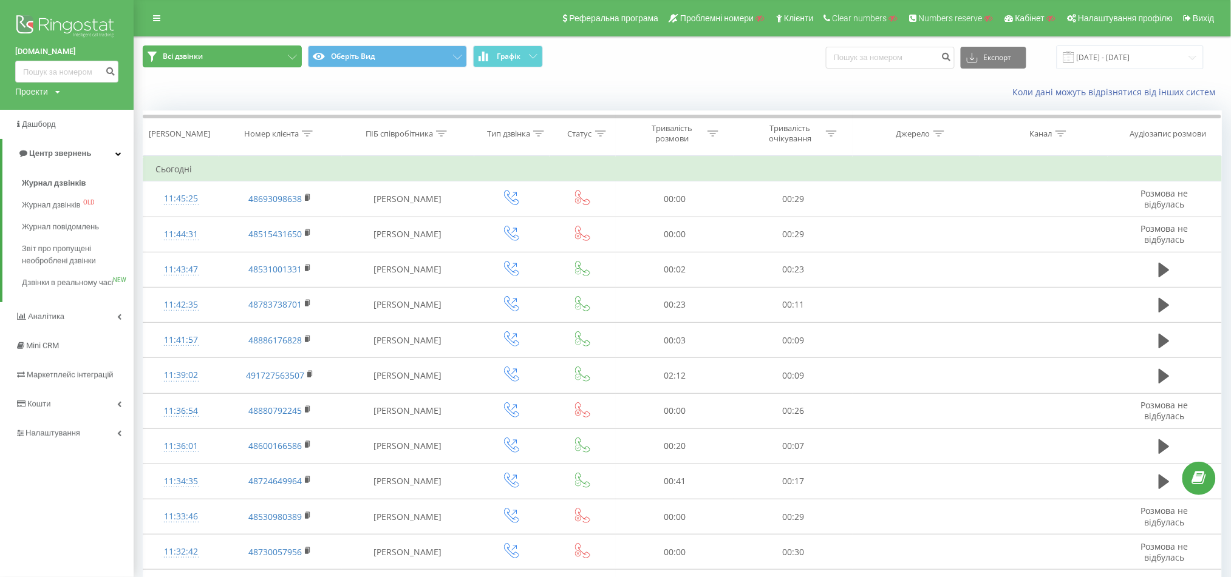
click at [282, 47] on button "Всі дзвінки" at bounding box center [222, 57] width 159 height 22
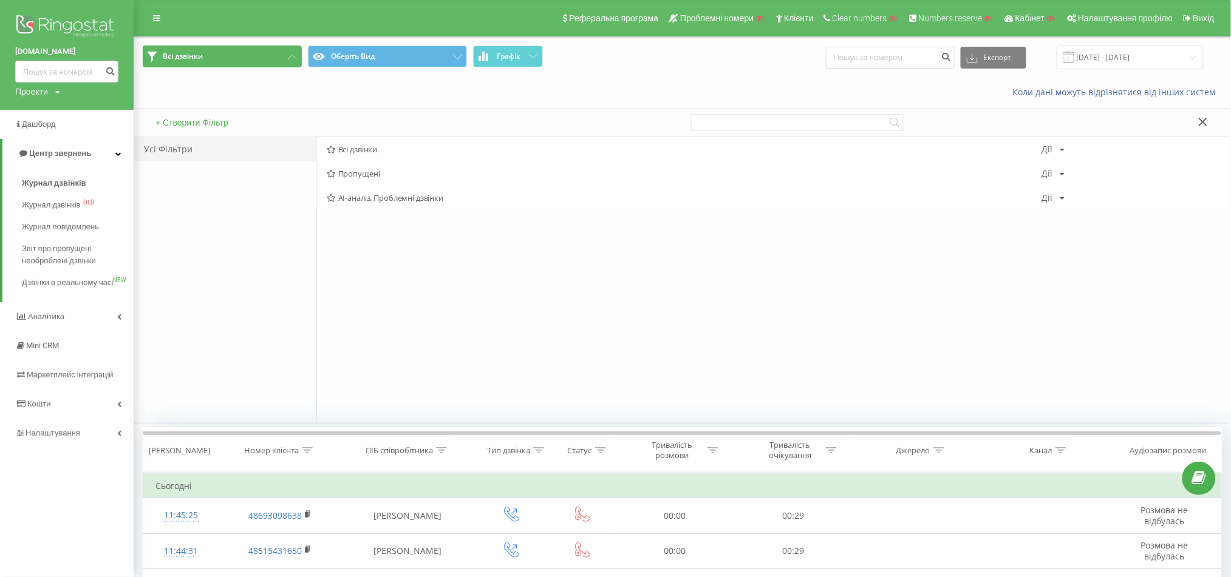
click at [282, 49] on button "Всі дзвінки" at bounding box center [222, 57] width 159 height 22
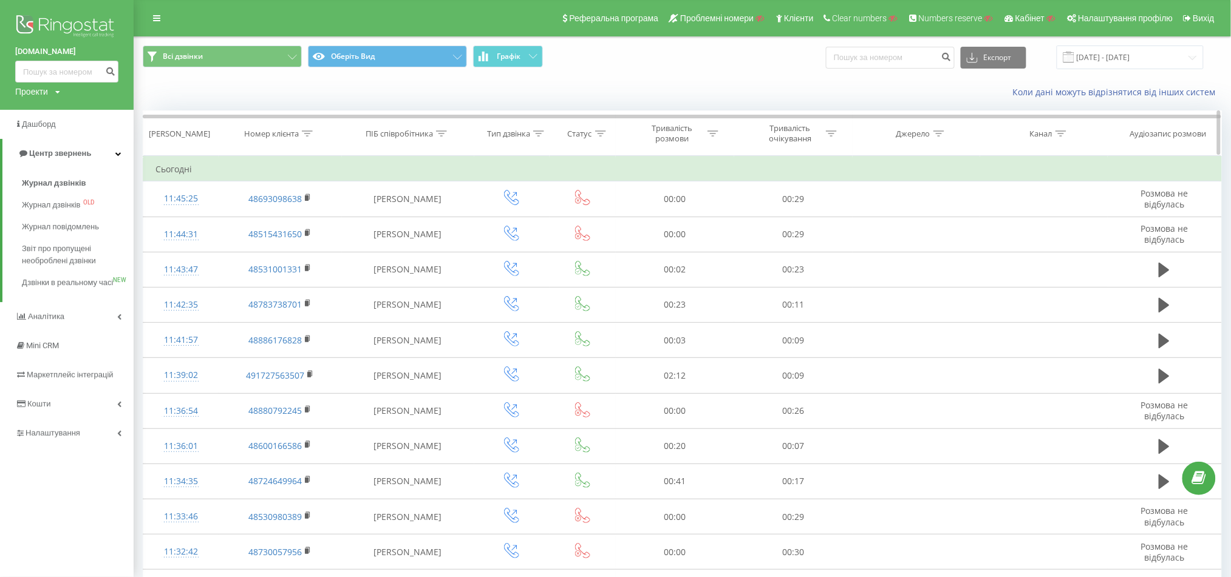
click at [542, 132] on icon at bounding box center [538, 134] width 11 height 6
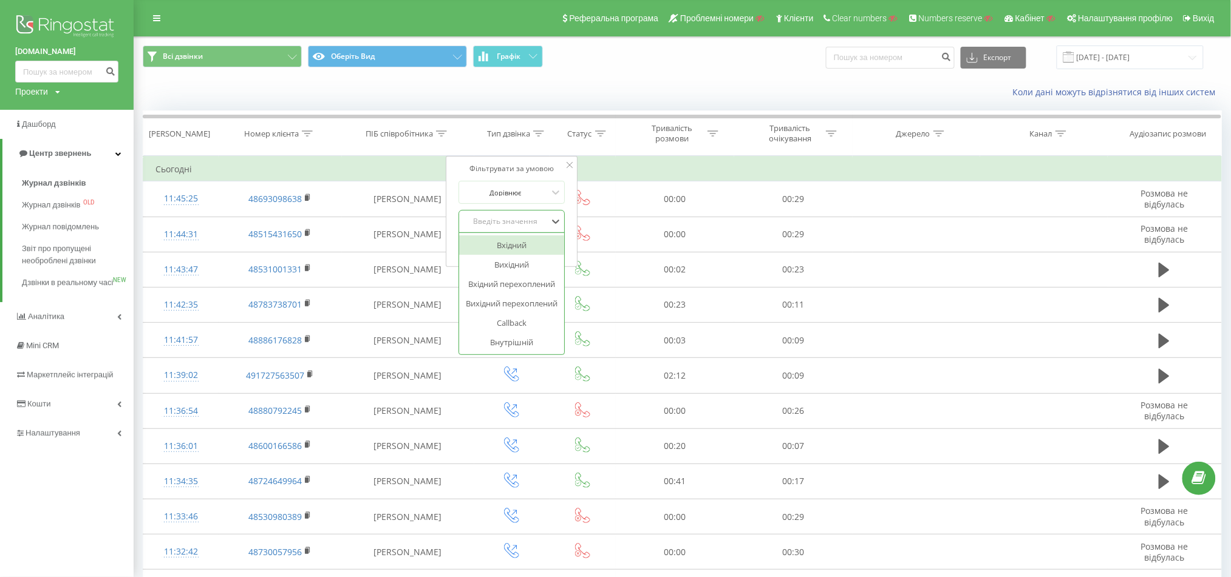
click at [531, 222] on div "Введіть значення" at bounding box center [505, 222] width 86 height 10
click at [527, 349] on div "Внутрішній" at bounding box center [512, 342] width 106 height 19
click at [540, 242] on span "OK" at bounding box center [537, 246] width 34 height 19
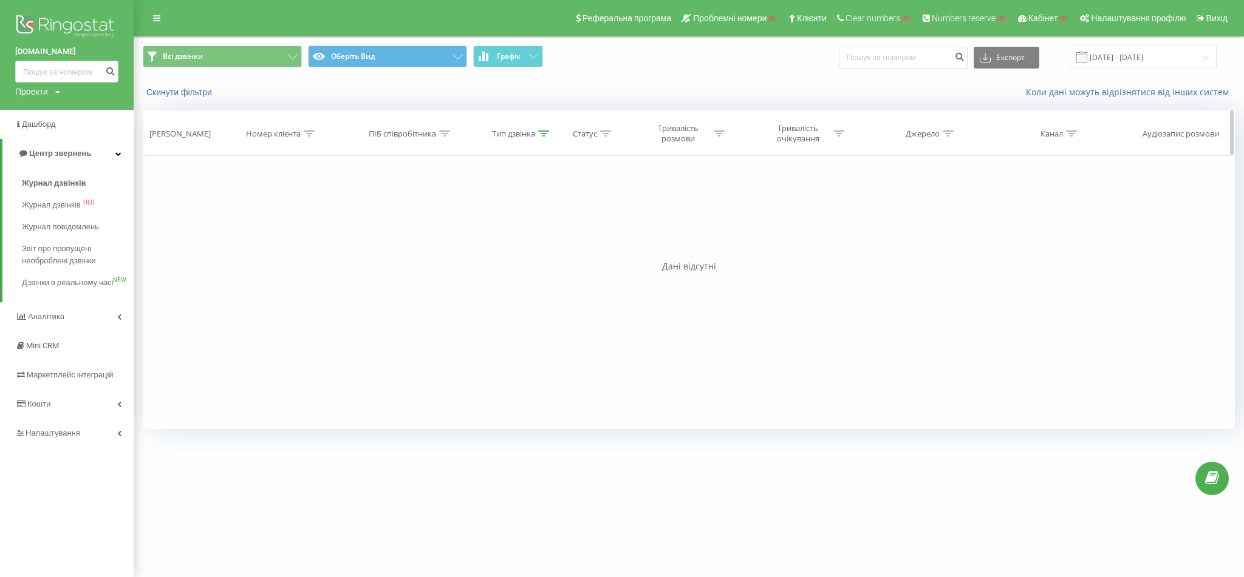
click at [540, 132] on icon at bounding box center [543, 134] width 11 height 6
click at [537, 173] on div "Фільтрувати за умовою" at bounding box center [516, 169] width 107 height 12
click at [535, 188] on div at bounding box center [509, 193] width 86 height 12
click at [522, 168] on div "Фільтрувати за умовою" at bounding box center [516, 169] width 107 height 12
click at [546, 239] on span "OK" at bounding box center [542, 246] width 34 height 19
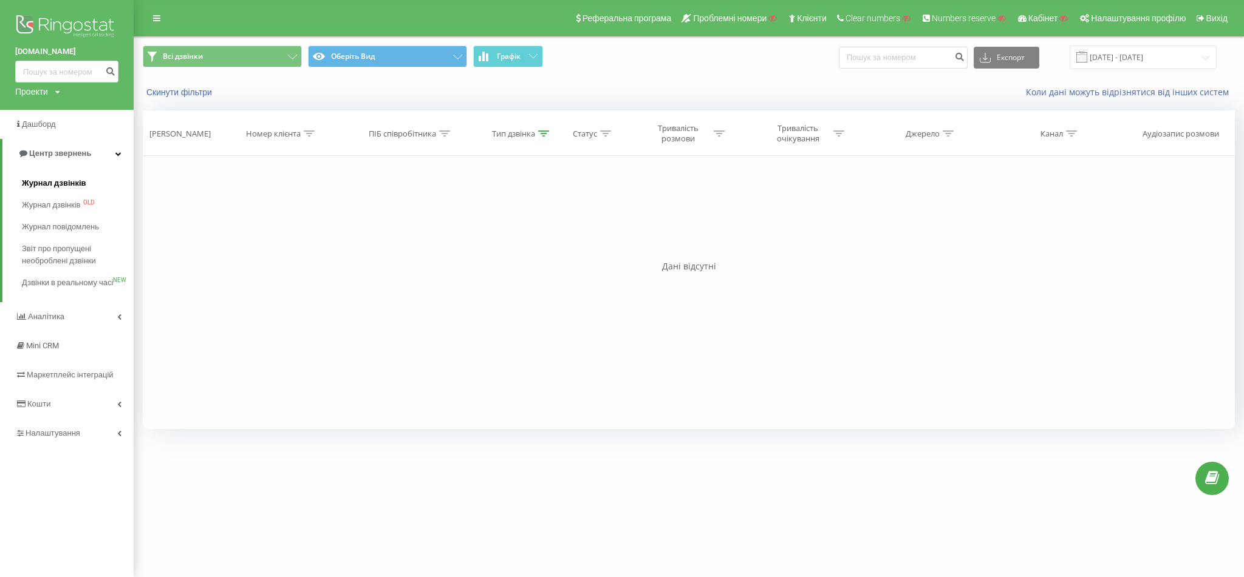
click at [52, 189] on span "Журнал дзвінків" at bounding box center [54, 183] width 64 height 12
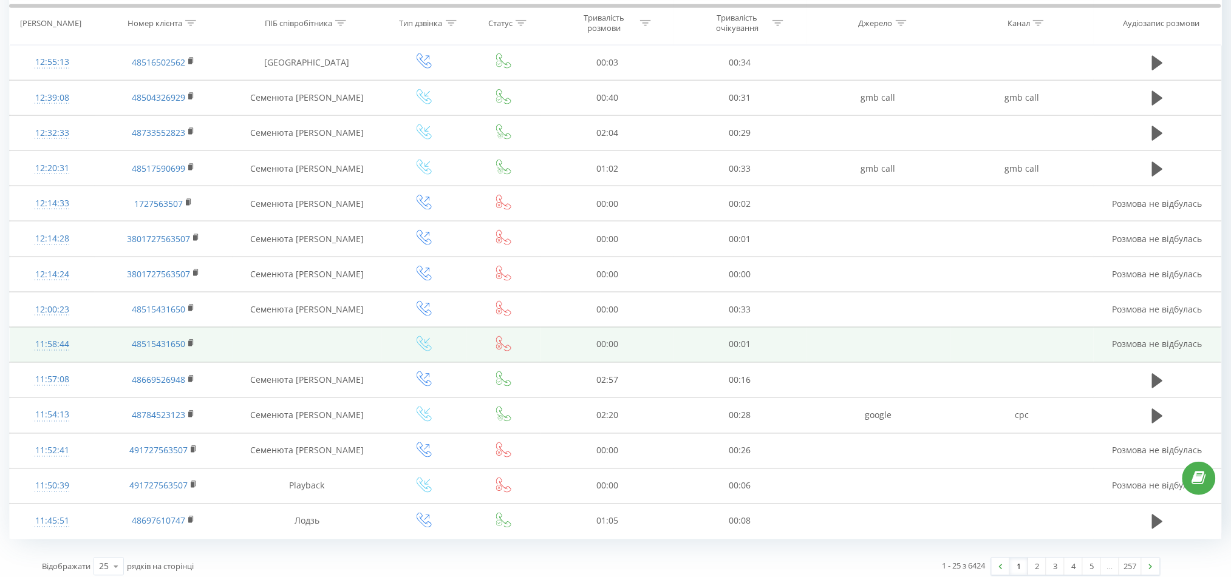
scroll to position [533, 0]
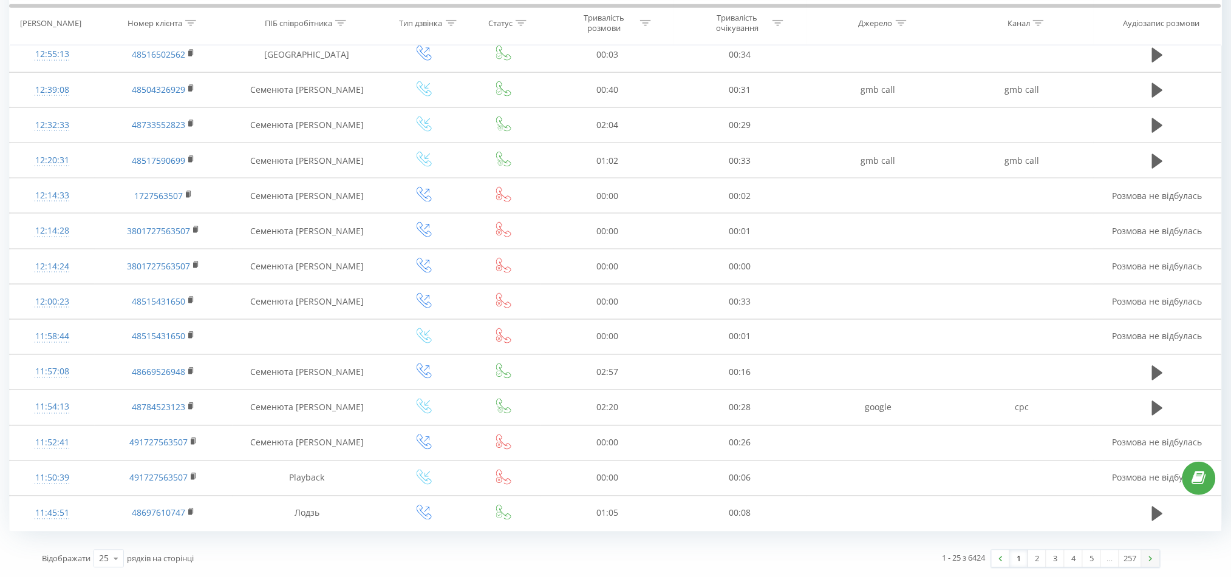
click at [1153, 555] on link at bounding box center [1151, 559] width 18 height 17
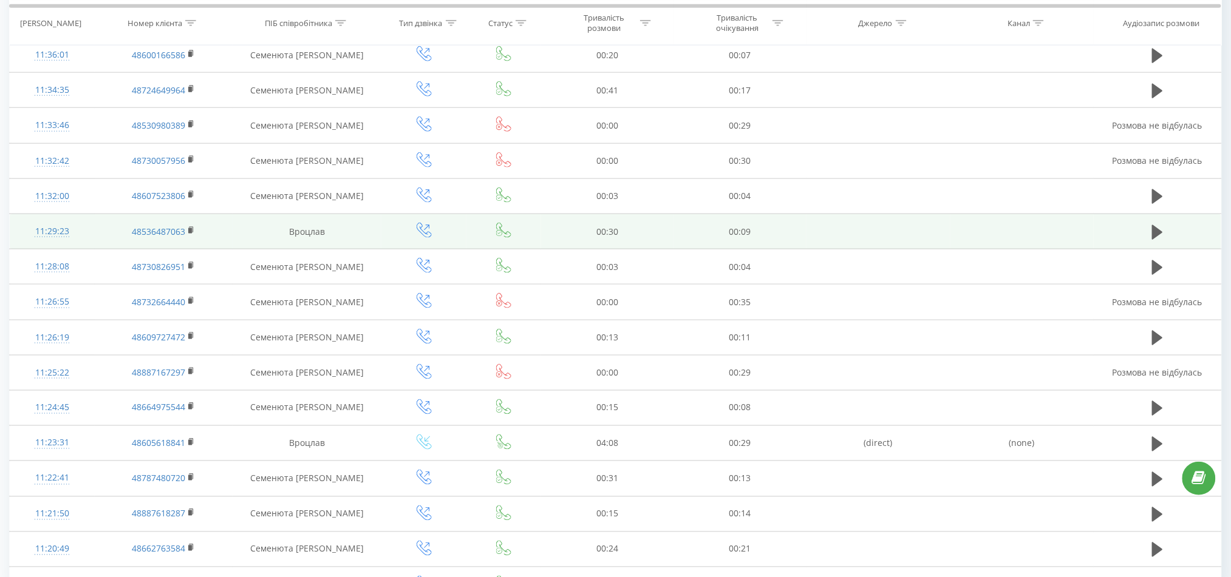
scroll to position [533, 0]
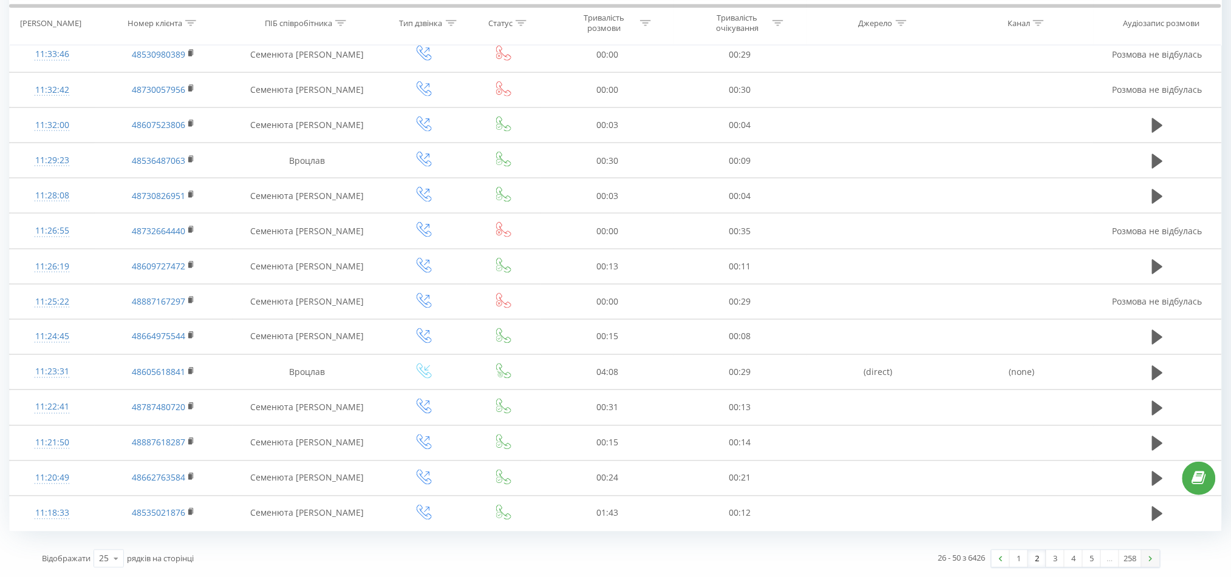
click at [1151, 559] on img at bounding box center [1151, 559] width 4 height 5
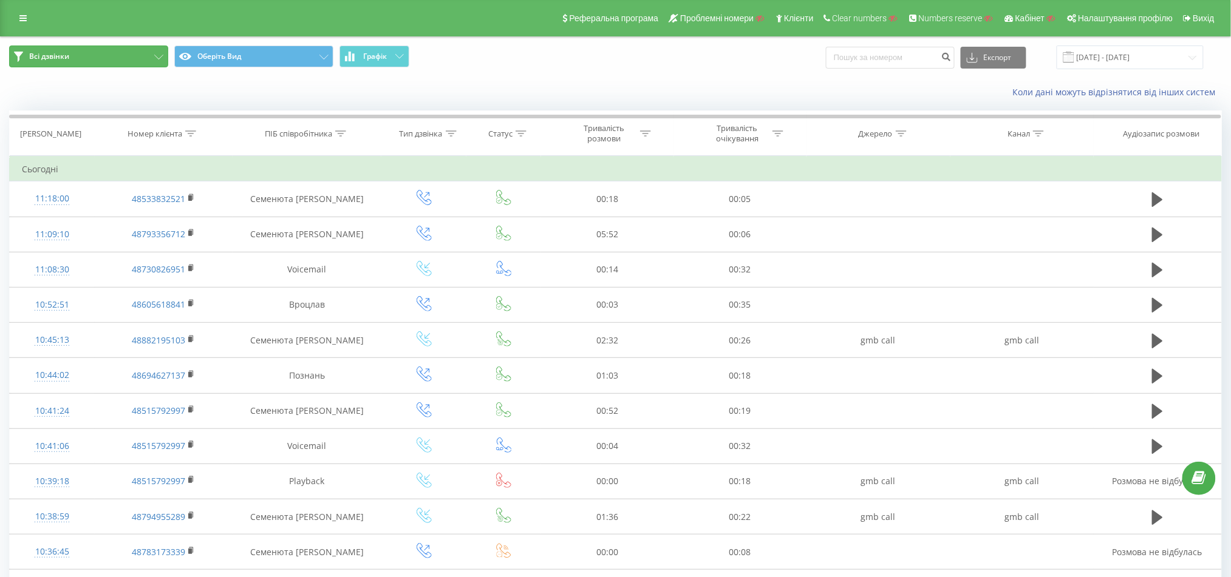
click at [157, 52] on button "Всі дзвінки" at bounding box center [88, 57] width 159 height 22
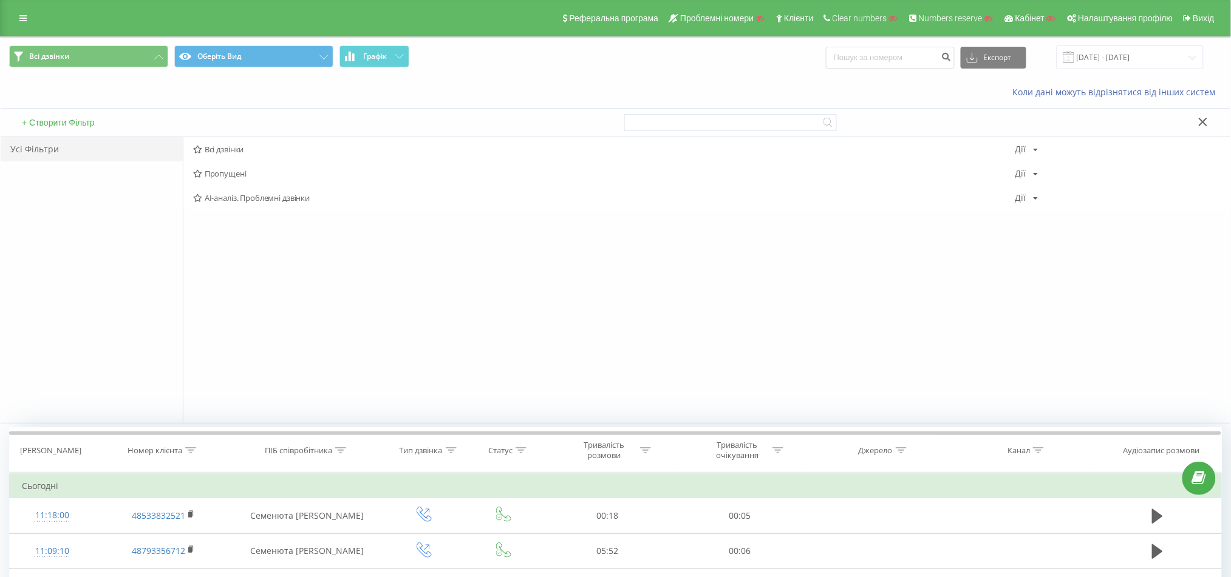
click at [86, 123] on button "+ Створити Фільтр" at bounding box center [58, 122] width 80 height 11
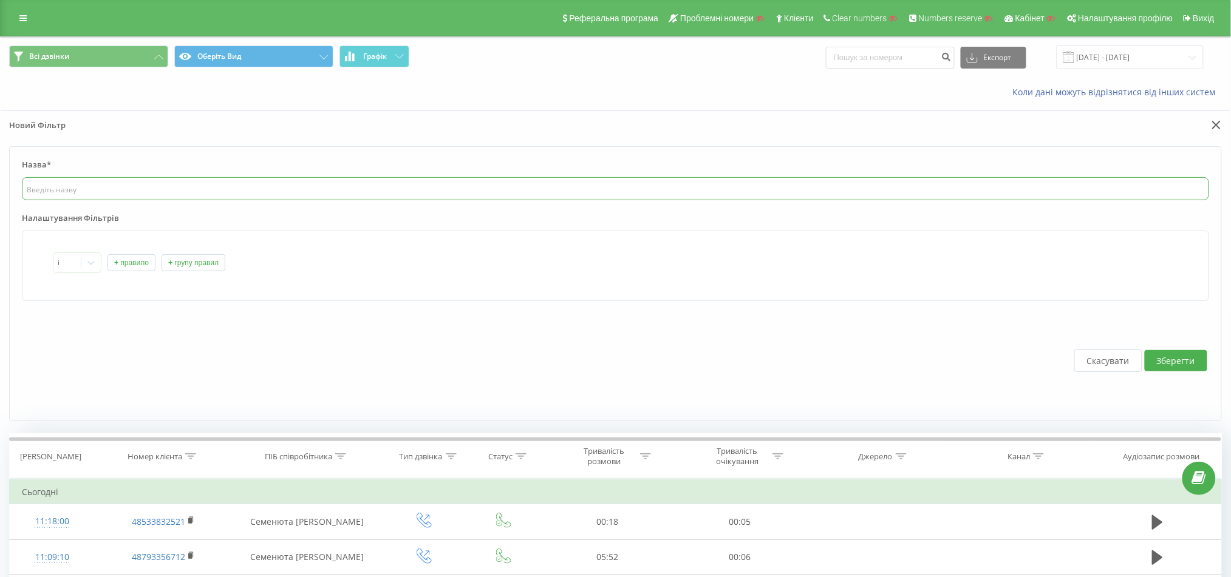
click at [98, 198] on input "text" at bounding box center [615, 188] width 1187 height 23
type input "тест"
click at [122, 267] on button "+ правило" at bounding box center [131, 262] width 48 height 17
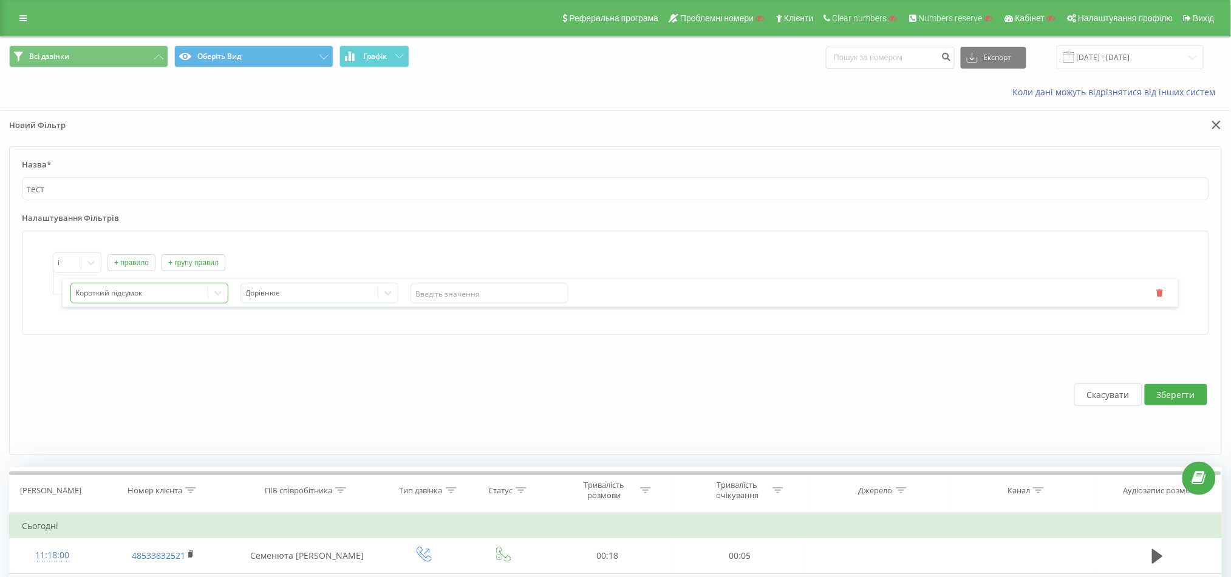
click at [172, 296] on div at bounding box center [140, 294] width 128 height 14
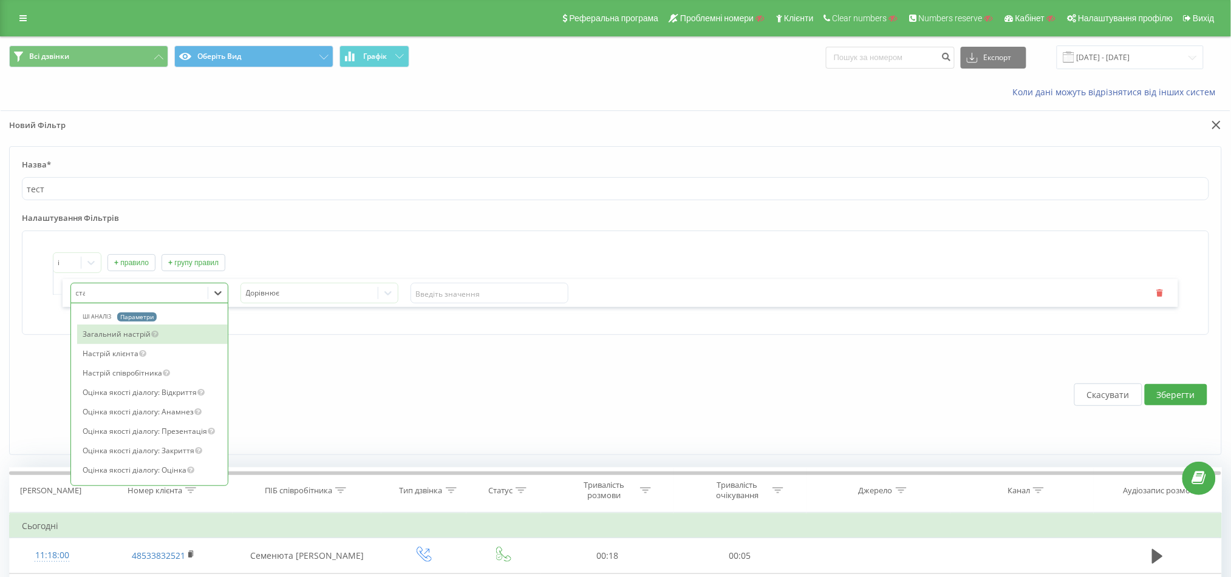
type input "стат"
click at [149, 334] on div "Статус" at bounding box center [152, 334] width 151 height 19
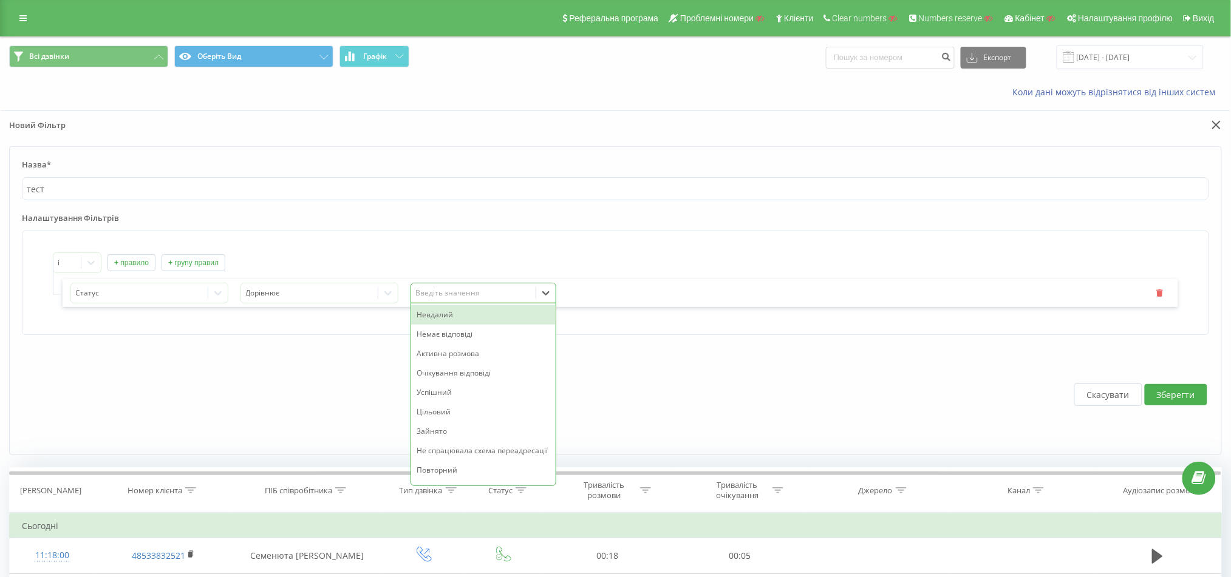
click at [450, 297] on div "Введіть значення" at bounding box center [473, 293] width 115 height 10
type input "в"
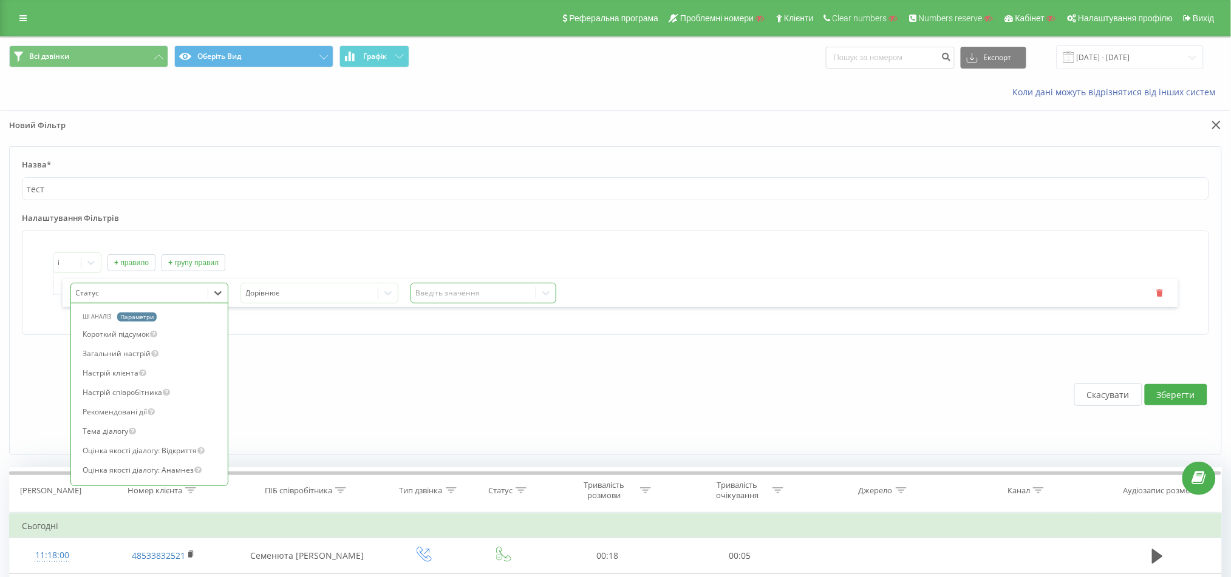
click at [129, 302] on div "Статус" at bounding box center [139, 294] width 137 height 18
type input "тип"
click at [130, 338] on div "Тип дзвінка" at bounding box center [152, 334] width 151 height 19
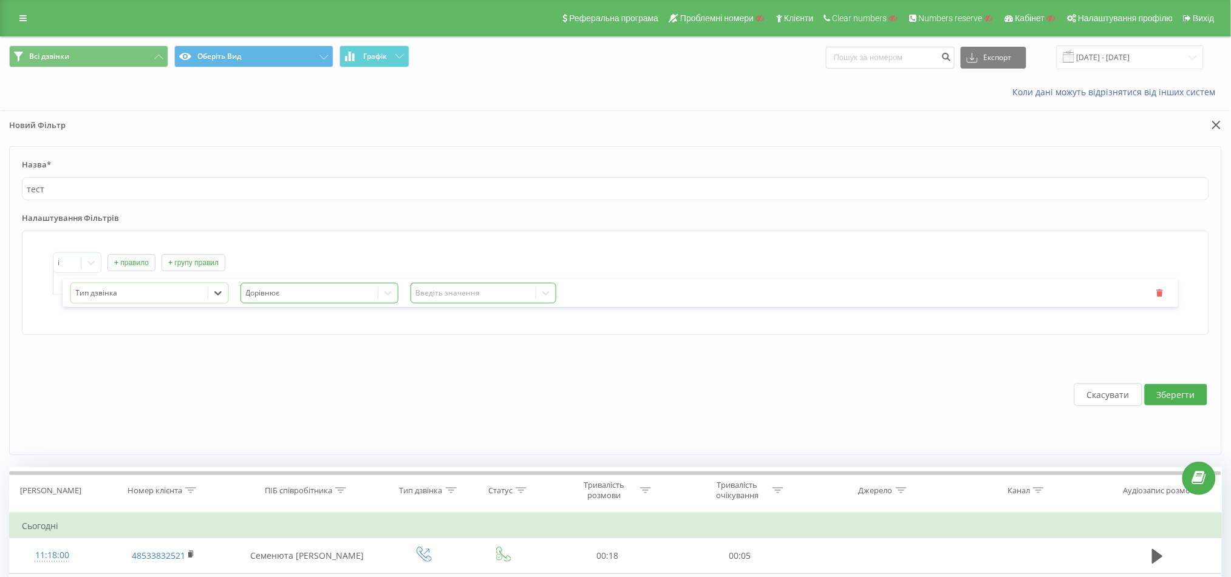
click at [294, 290] on div at bounding box center [310, 294] width 128 height 14
click at [441, 305] on div "Тип дзвінка 2 results available. Use Up and Down to choose options, press Enter…" at bounding box center [620, 293] width 1115 height 28
click at [441, 285] on div "Введіть значення" at bounding box center [473, 294] width 124 height 18
type input "вн"
click at [449, 315] on div "Внутрішній" at bounding box center [483, 314] width 145 height 19
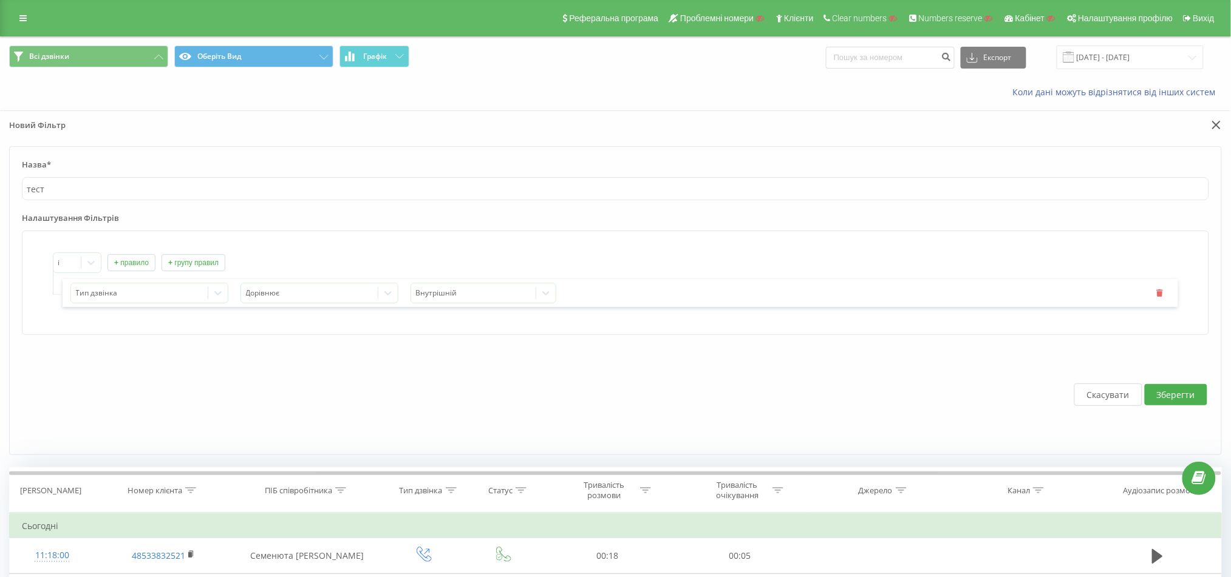
click at [1183, 398] on button "Зберегти" at bounding box center [1176, 394] width 63 height 21
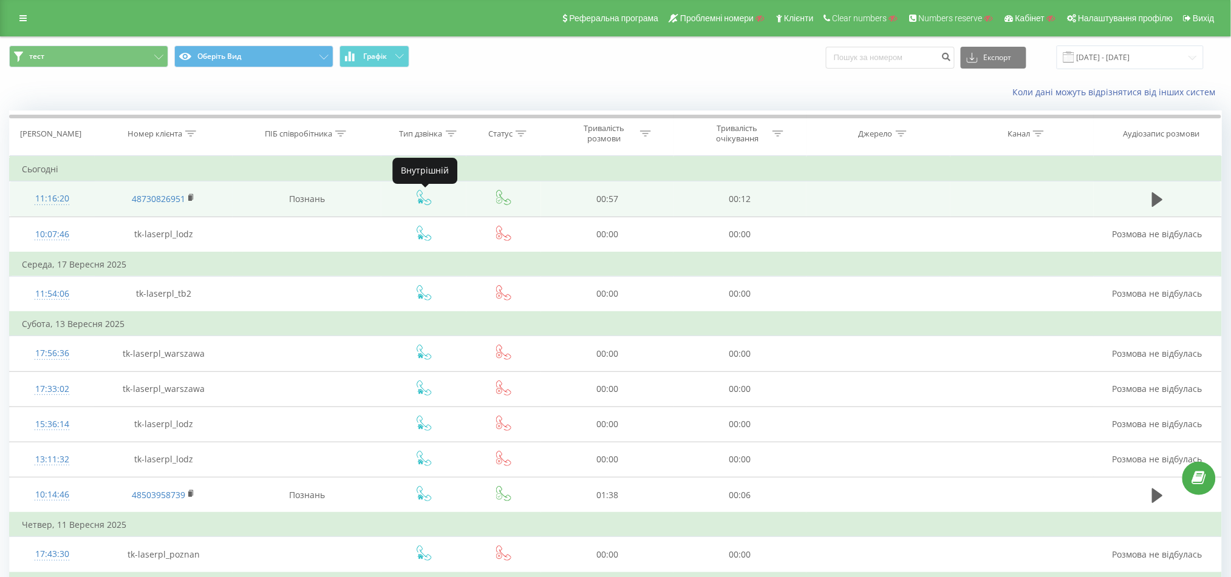
click at [427, 199] on icon at bounding box center [424, 197] width 15 height 15
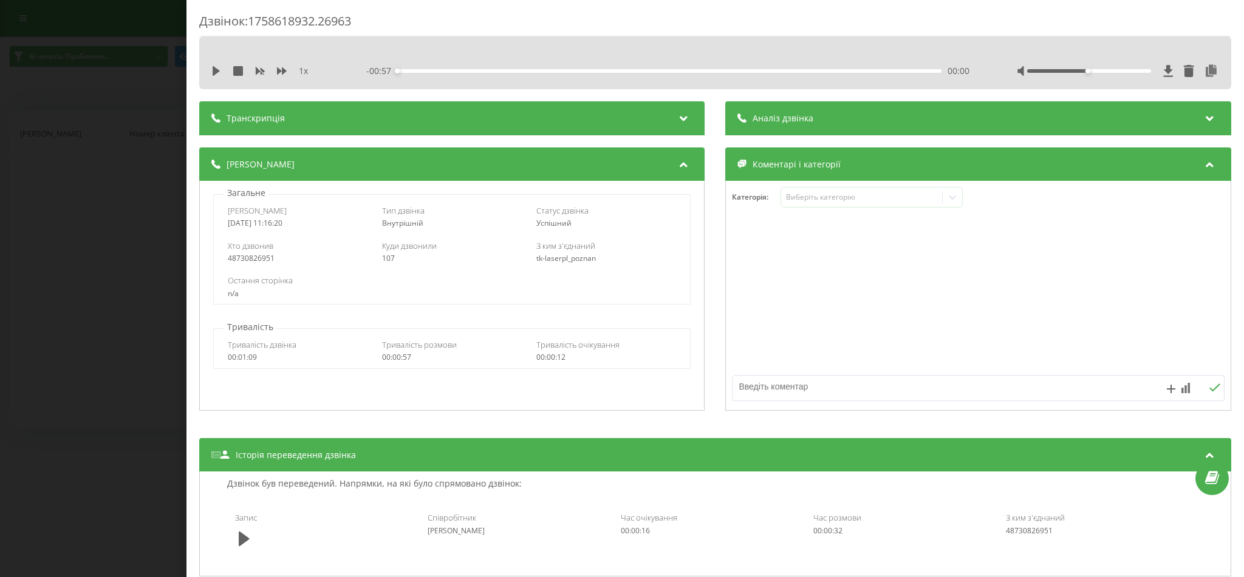
click at [102, 156] on div "Дзвінок : 1758618932.26963 1 x - 00:57 00:00 00:00 Транскрипція Для AI-аналізу …" at bounding box center [622, 288] width 1244 height 577
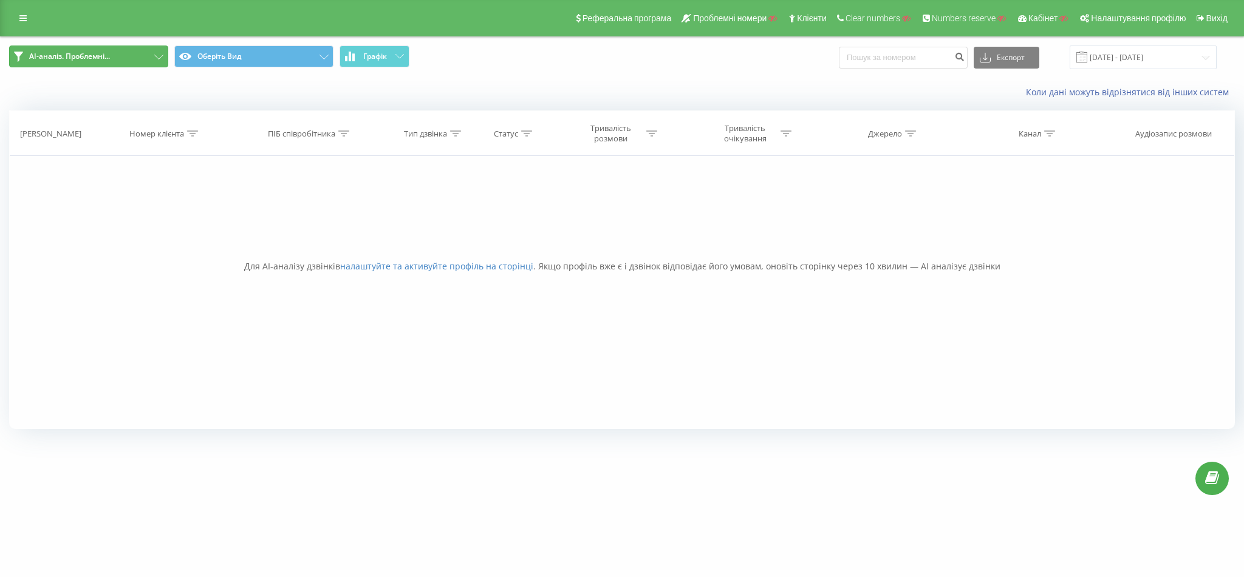
click at [131, 57] on button "AI-аналіз. Проблемні..." at bounding box center [88, 57] width 159 height 22
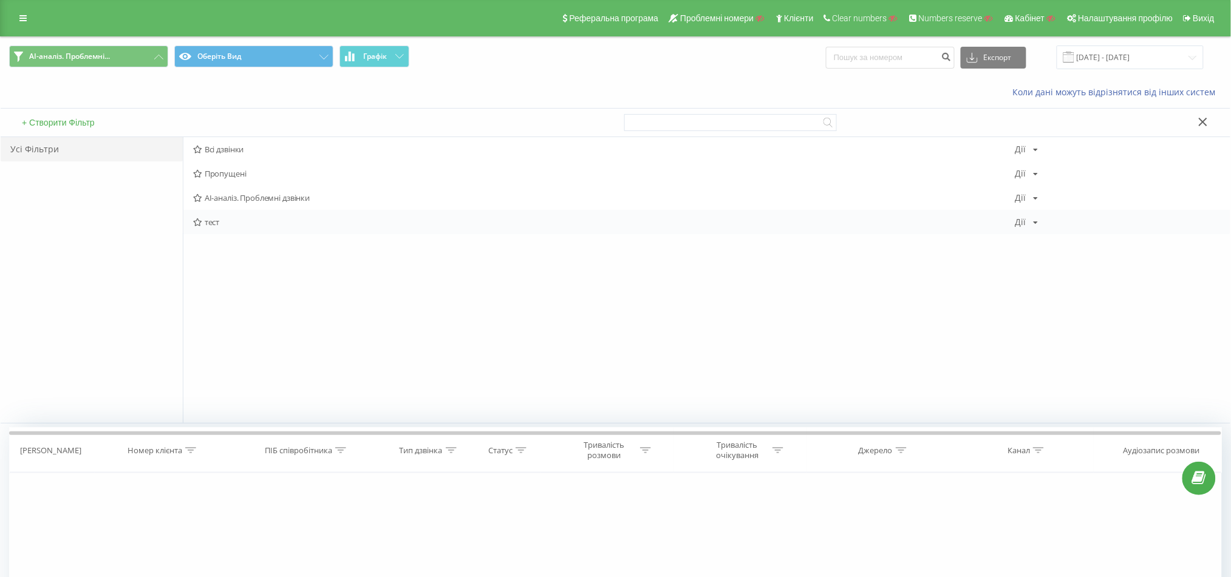
click at [208, 225] on span "тест" at bounding box center [604, 222] width 822 height 9
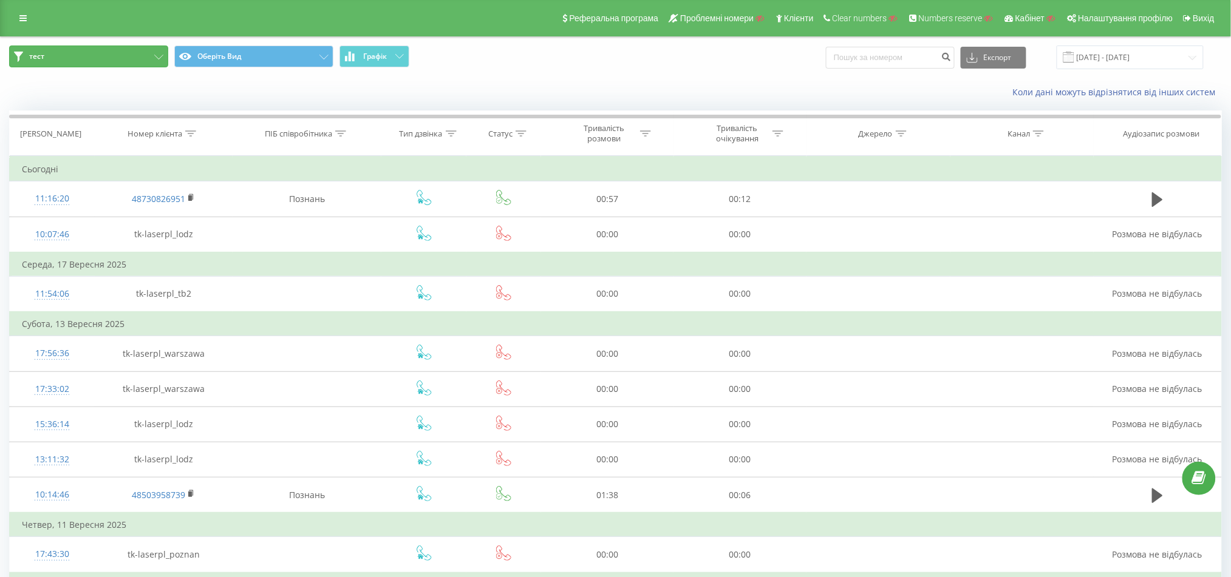
click at [98, 63] on button "тест" at bounding box center [88, 57] width 159 height 22
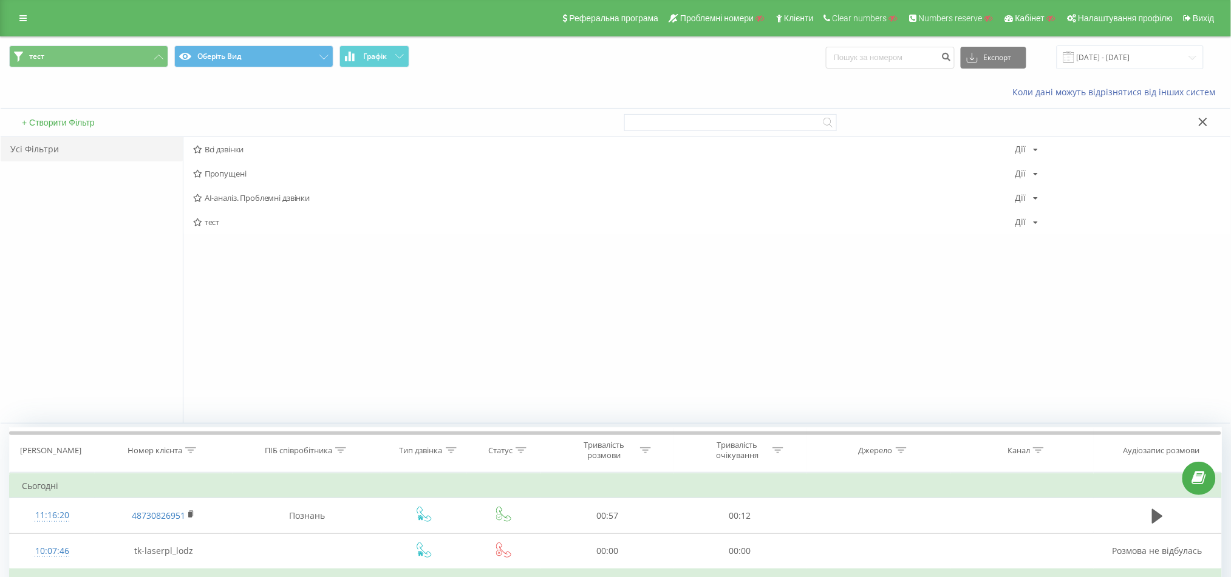
click at [65, 123] on button "+ Створити Фільтр" at bounding box center [58, 122] width 80 height 11
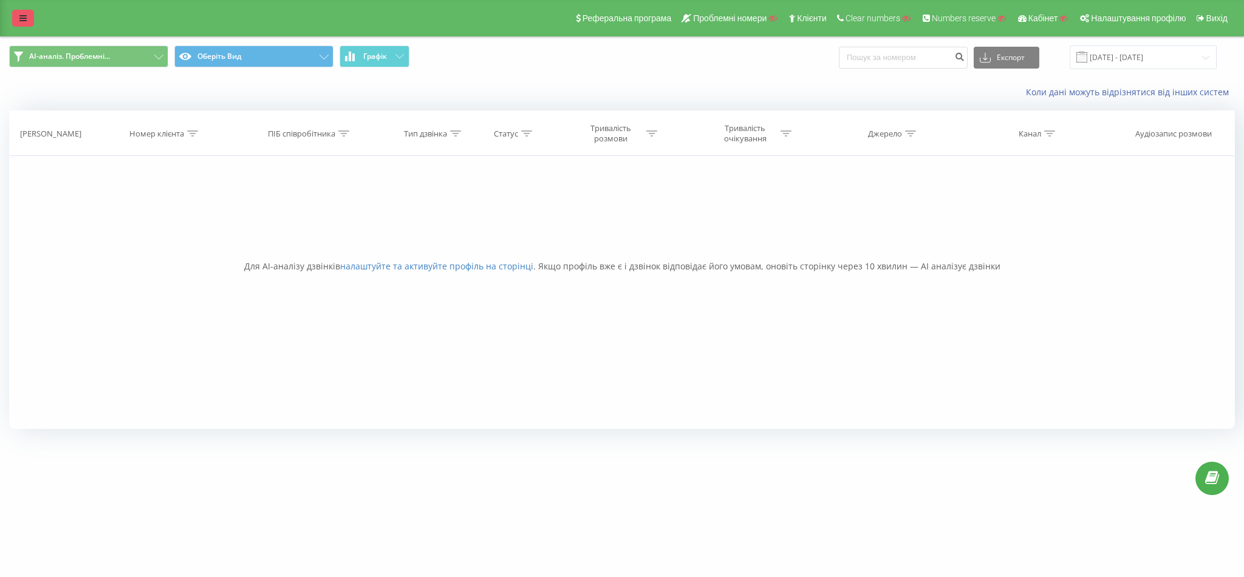
click at [22, 22] on icon at bounding box center [22, 18] width 7 height 9
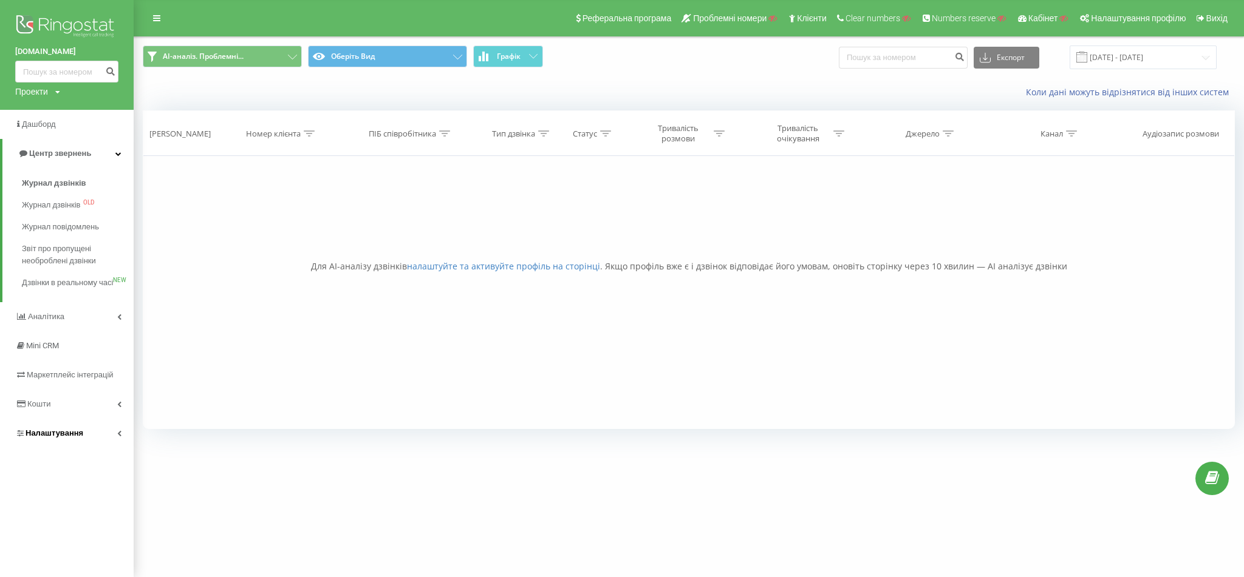
click at [64, 448] on link "Налаштування" at bounding box center [67, 433] width 134 height 29
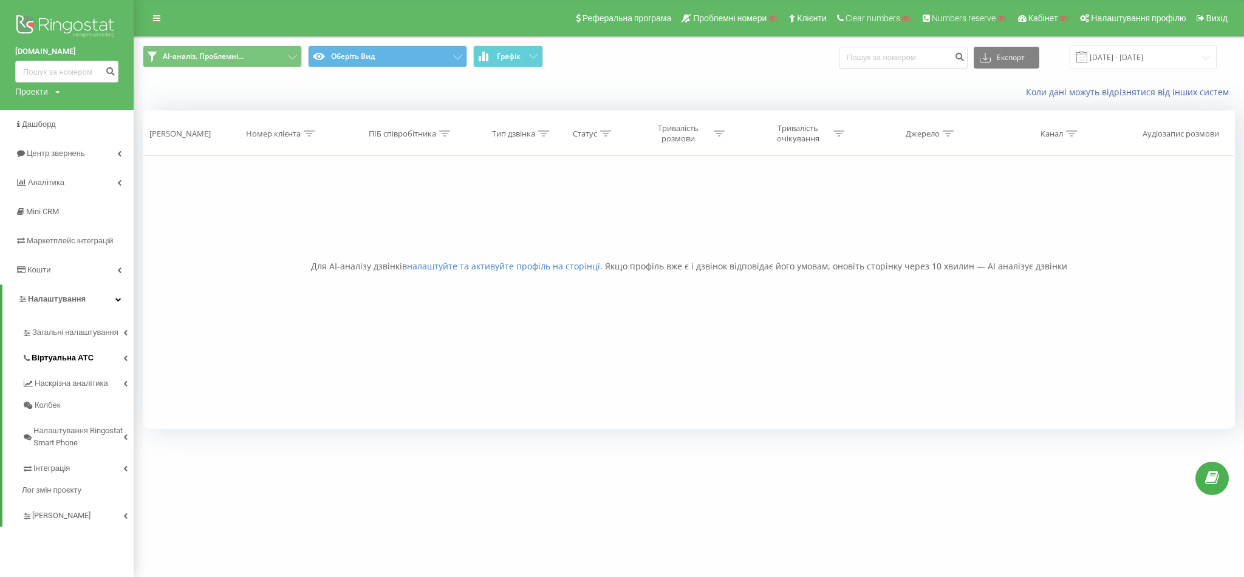
click at [76, 361] on span "Віртуальна АТС" at bounding box center [63, 358] width 62 height 12
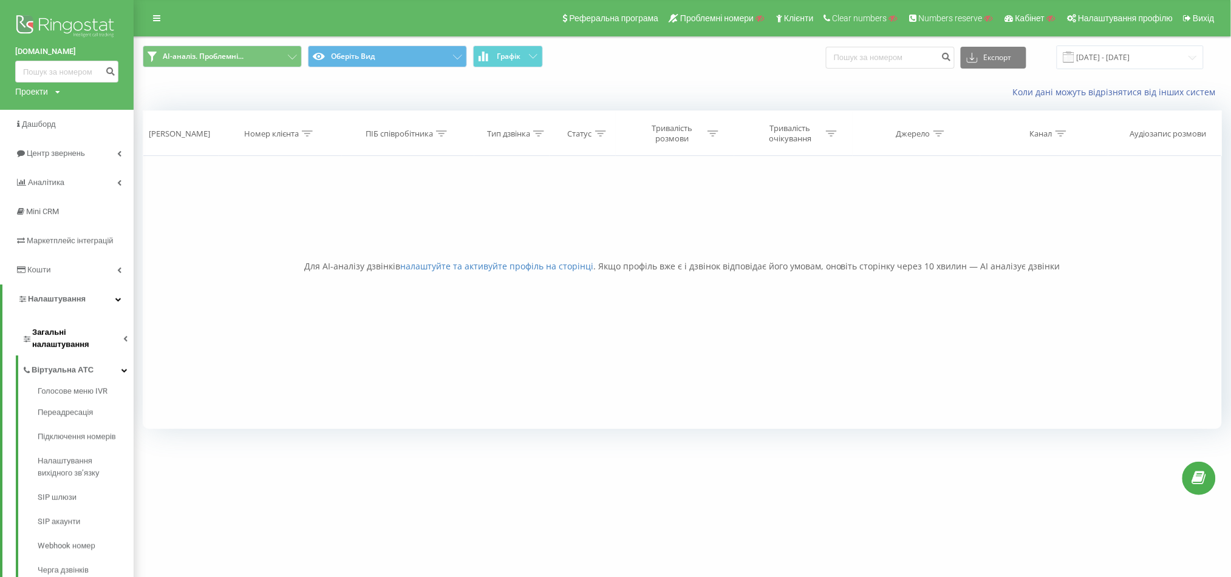
click at [90, 334] on span "Загальні налаштування" at bounding box center [77, 339] width 91 height 24
click at [77, 517] on span "Віртуальна АТС" at bounding box center [63, 523] width 62 height 12
click at [63, 433] on link "Підключення номерів" at bounding box center [86, 425] width 96 height 24
